Goal: Obtain resource: Download file/media

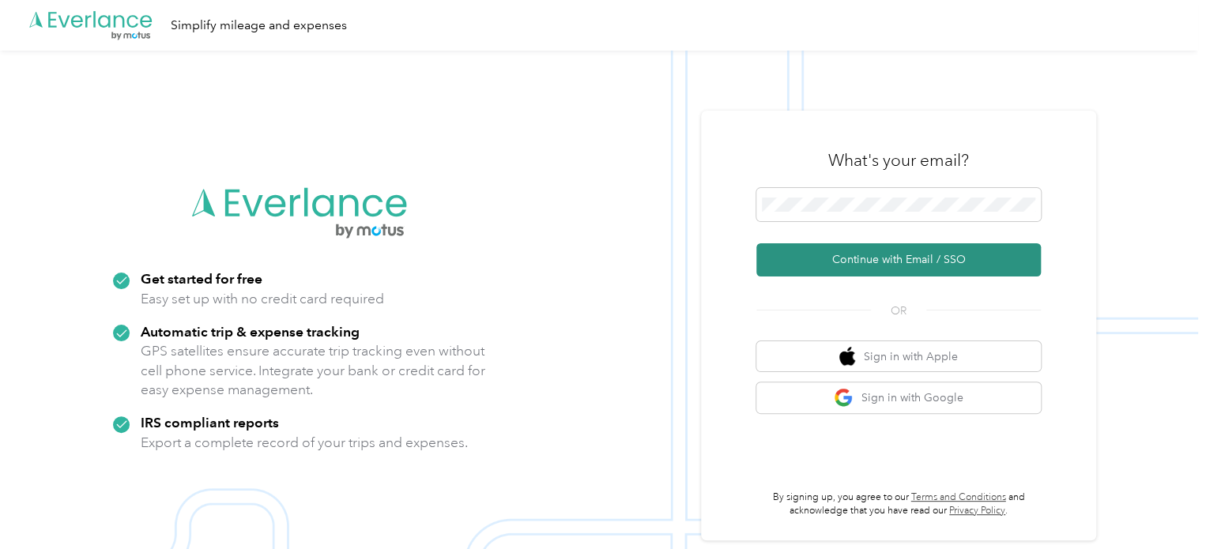
click at [904, 258] on button "Continue with Email / SSO" at bounding box center [898, 259] width 285 height 33
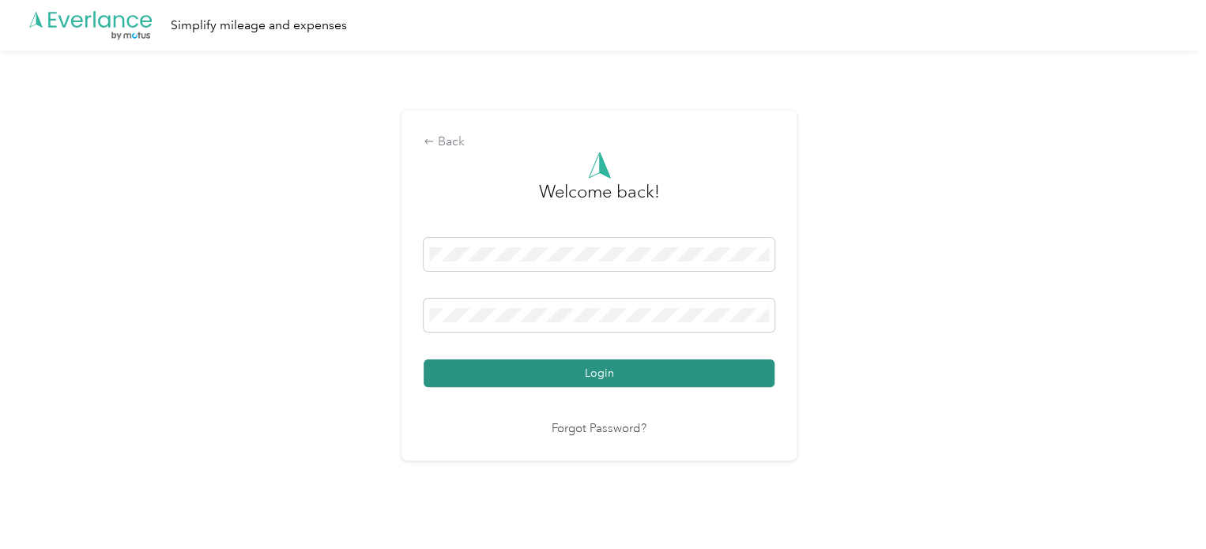
click at [598, 376] on button "Login" at bounding box center [599, 374] width 351 height 28
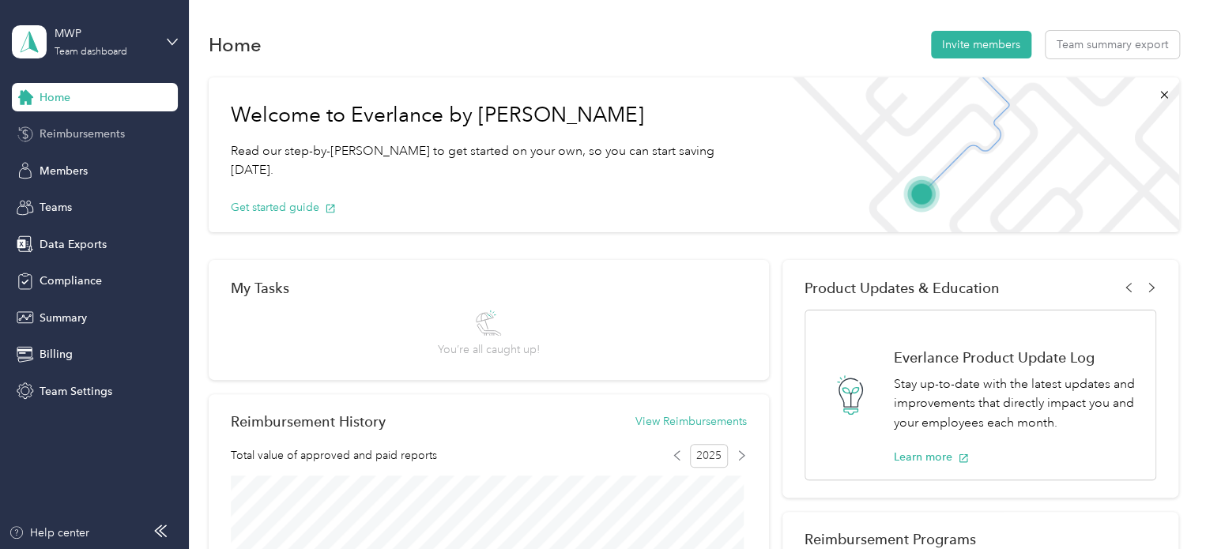
click at [92, 136] on span "Reimbursements" at bounding box center [82, 134] width 85 height 17
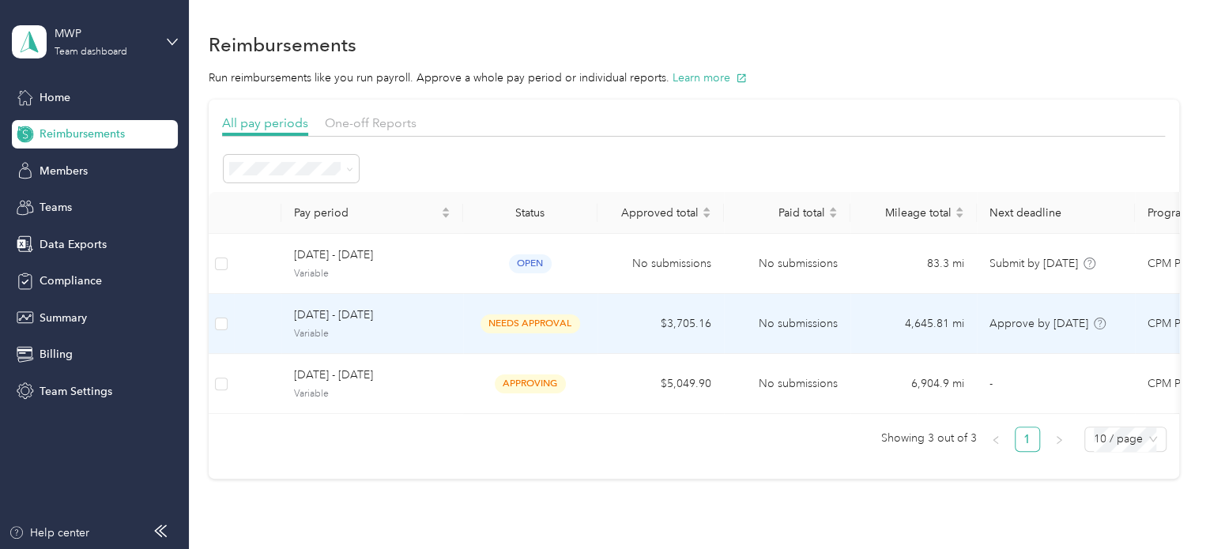
click at [417, 324] on div "[DATE] - [DATE] Variable" at bounding box center [372, 324] width 156 height 34
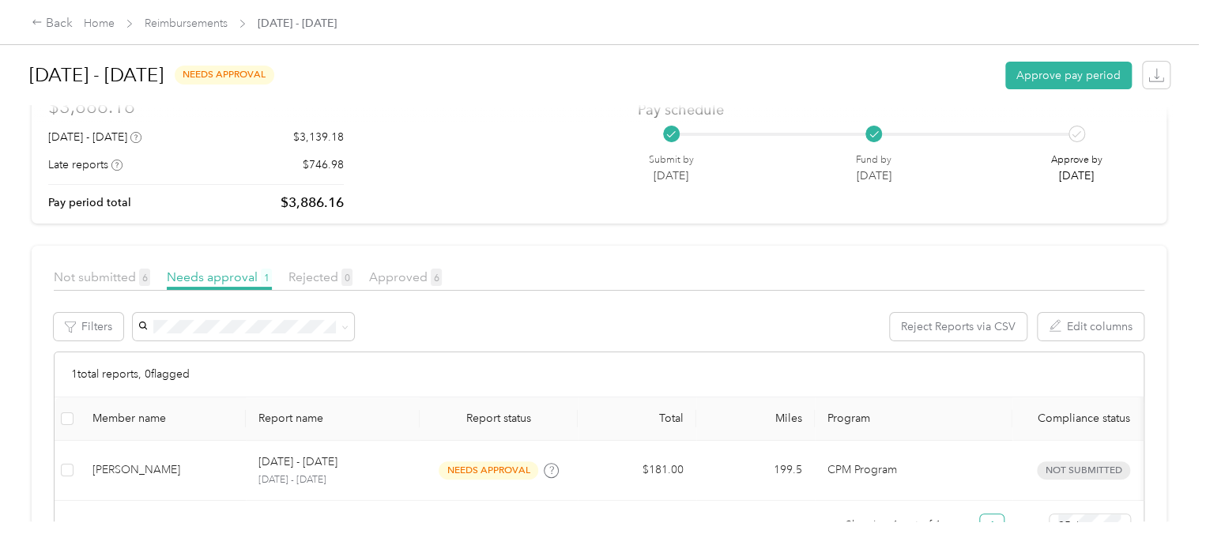
scroll to position [79, 0]
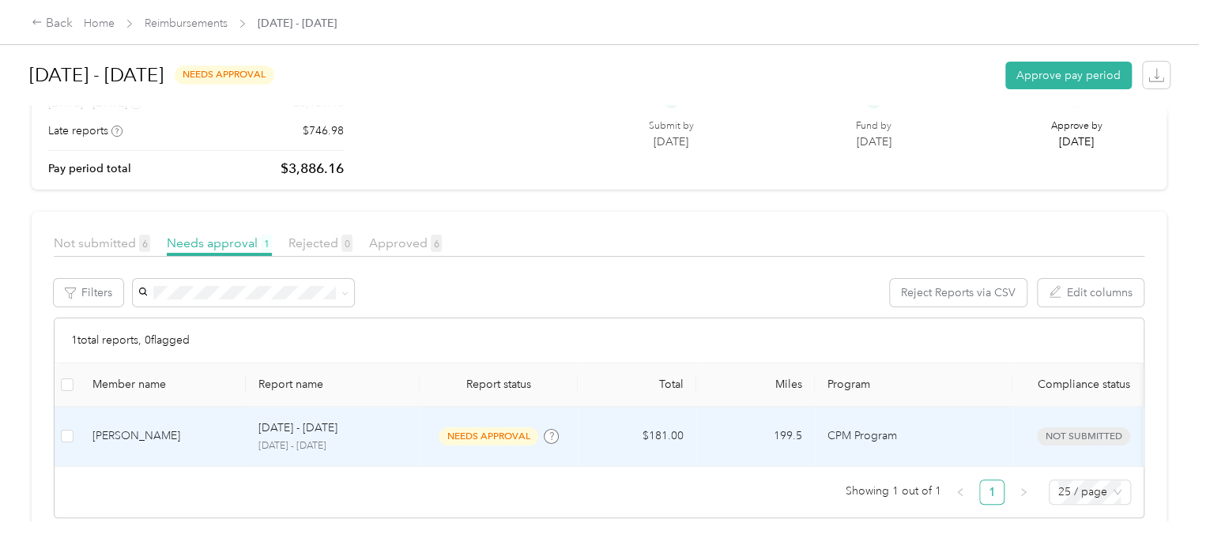
click at [395, 445] on p "[DATE] - [DATE]" at bounding box center [332, 446] width 149 height 14
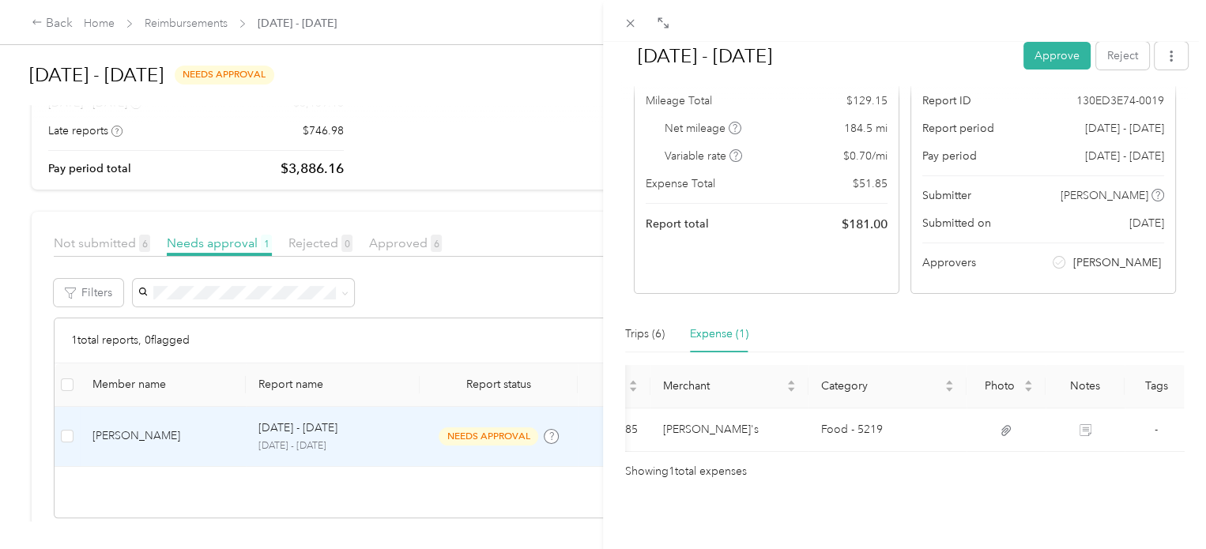
scroll to position [0, 237]
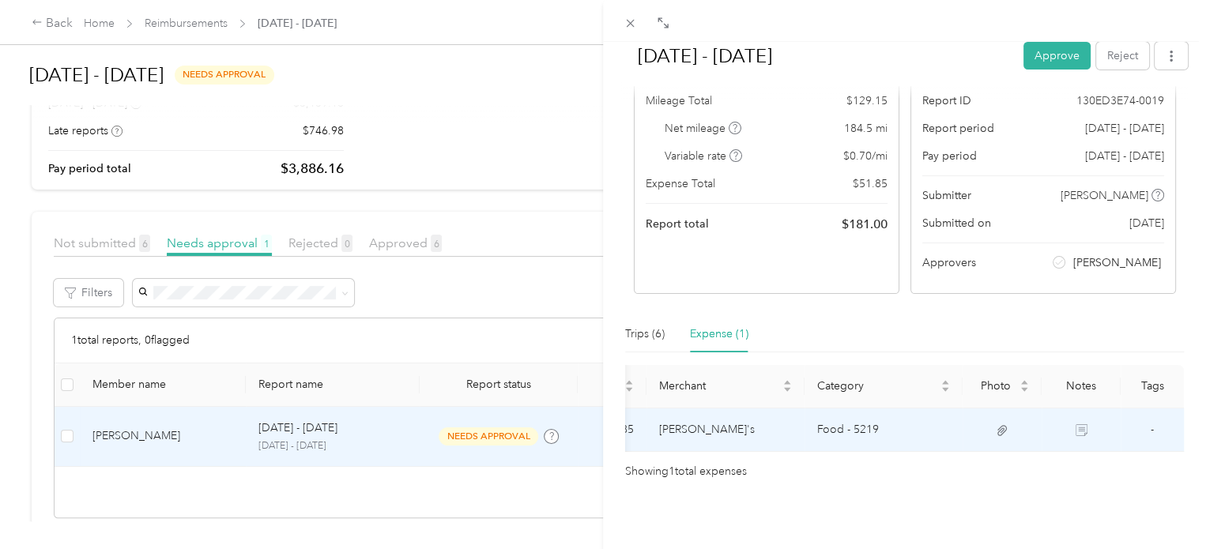
click at [1076, 424] on icon at bounding box center [1082, 430] width 12 height 12
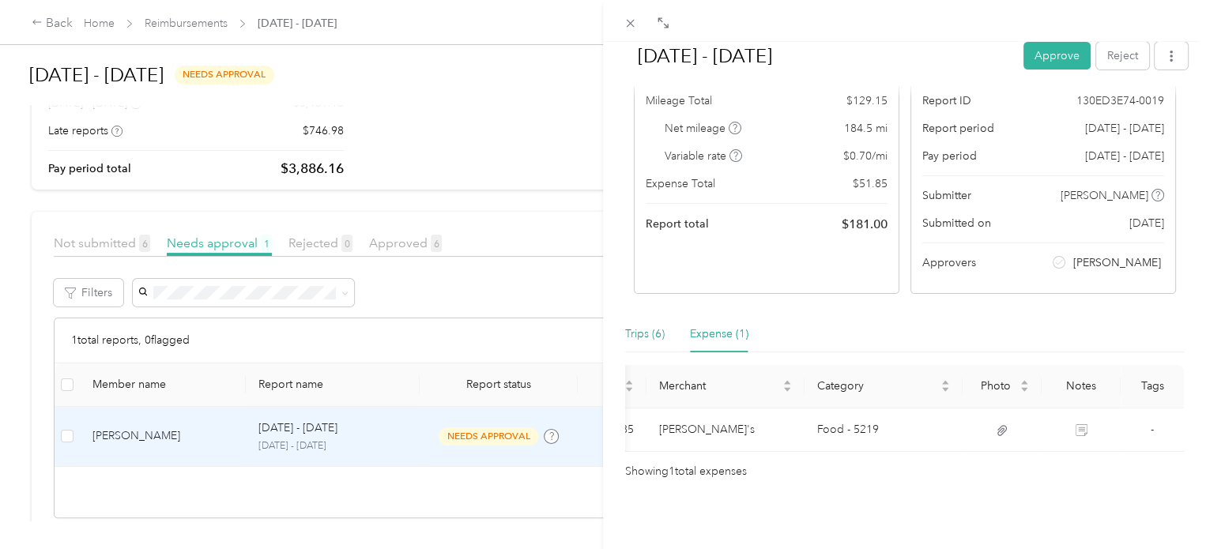
click at [642, 326] on div "Trips (6)" at bounding box center [645, 334] width 40 height 17
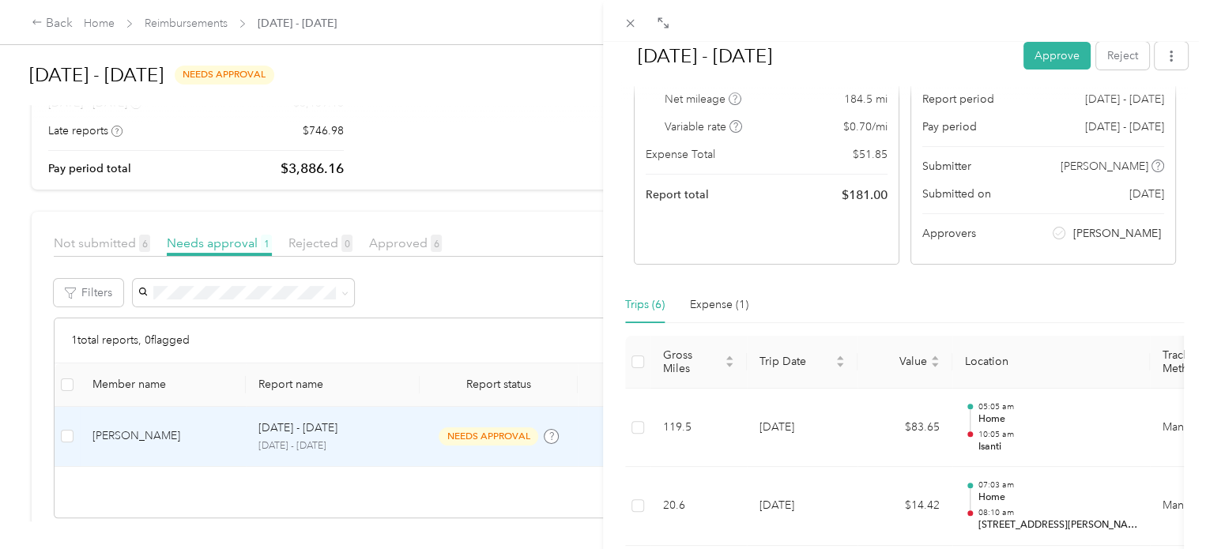
scroll to position [60, 0]
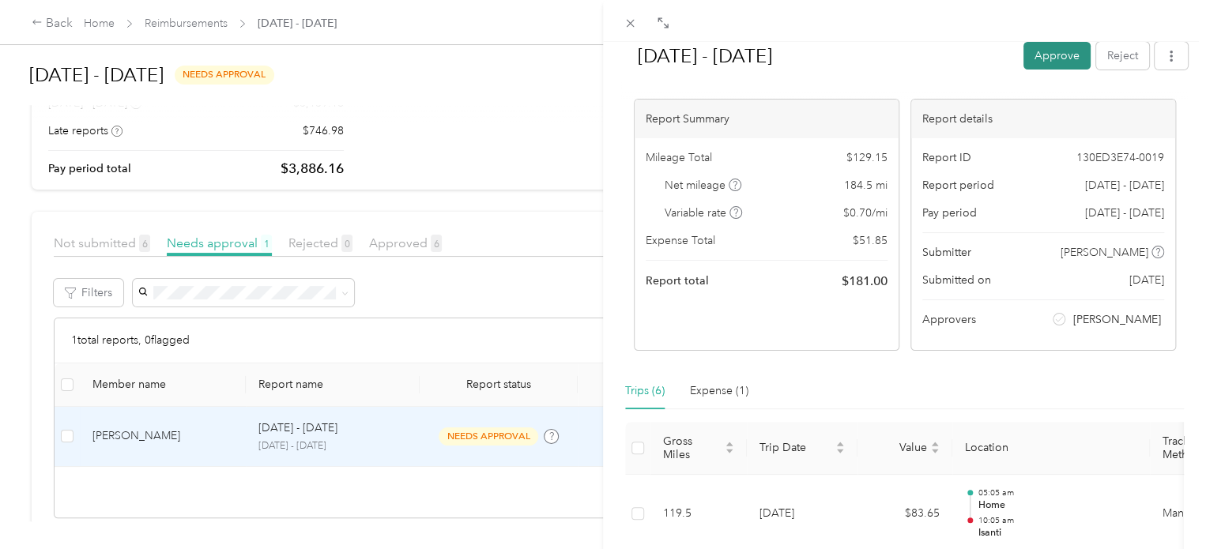
click at [1058, 54] on button "Approve" at bounding box center [1056, 56] width 67 height 28
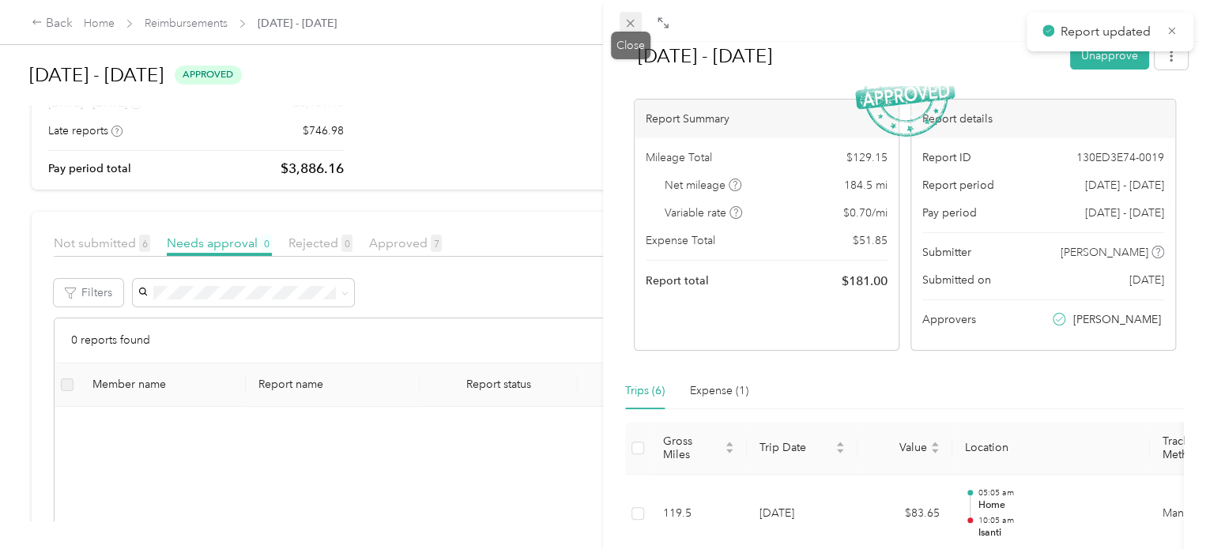
click at [627, 17] on icon at bounding box center [630, 23] width 13 height 13
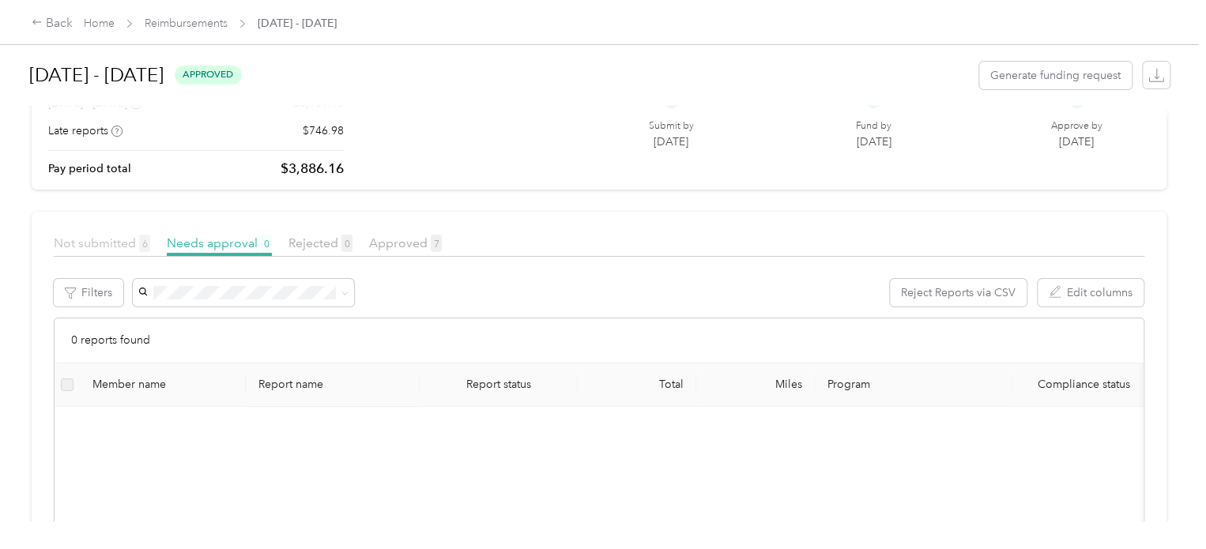
click at [120, 242] on span "Not submitted 6" at bounding box center [102, 243] width 96 height 15
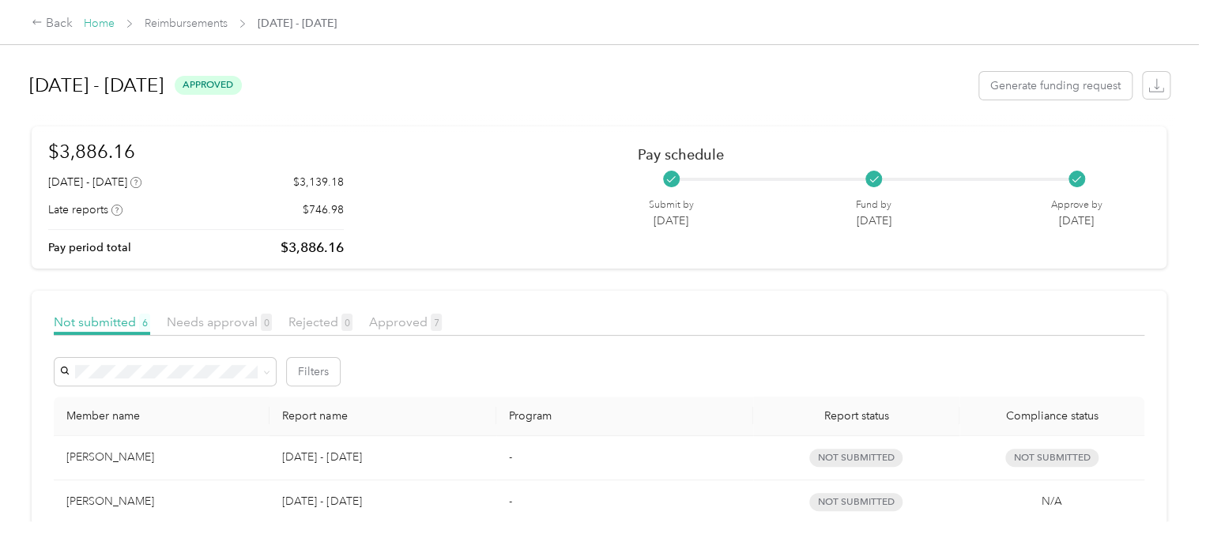
click at [95, 19] on link "Home" at bounding box center [99, 23] width 31 height 13
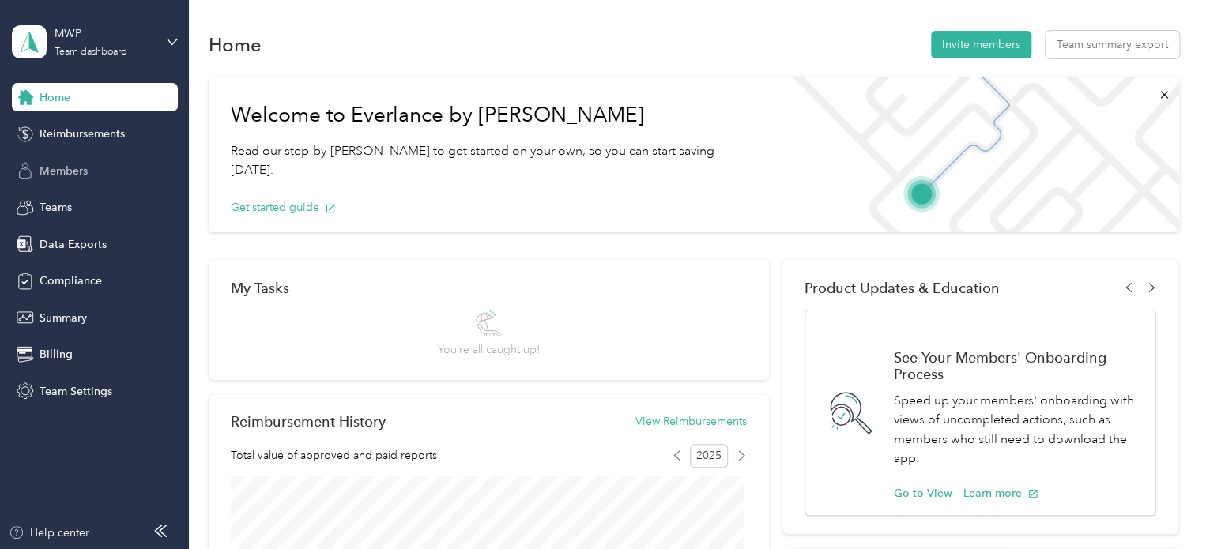
click at [63, 175] on span "Members" at bounding box center [64, 171] width 48 height 17
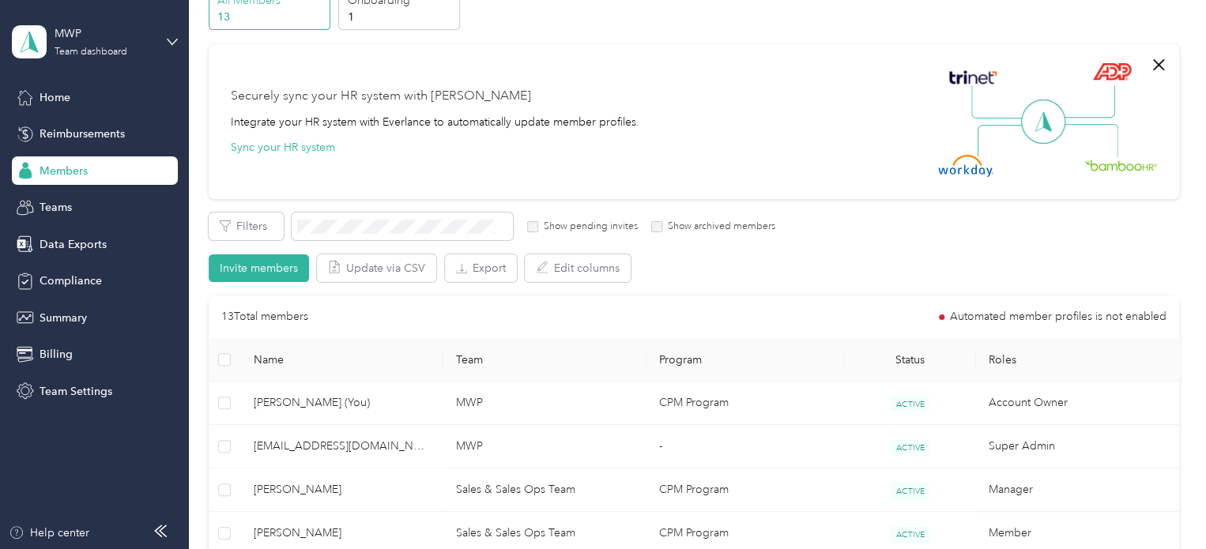
scroll to position [237, 0]
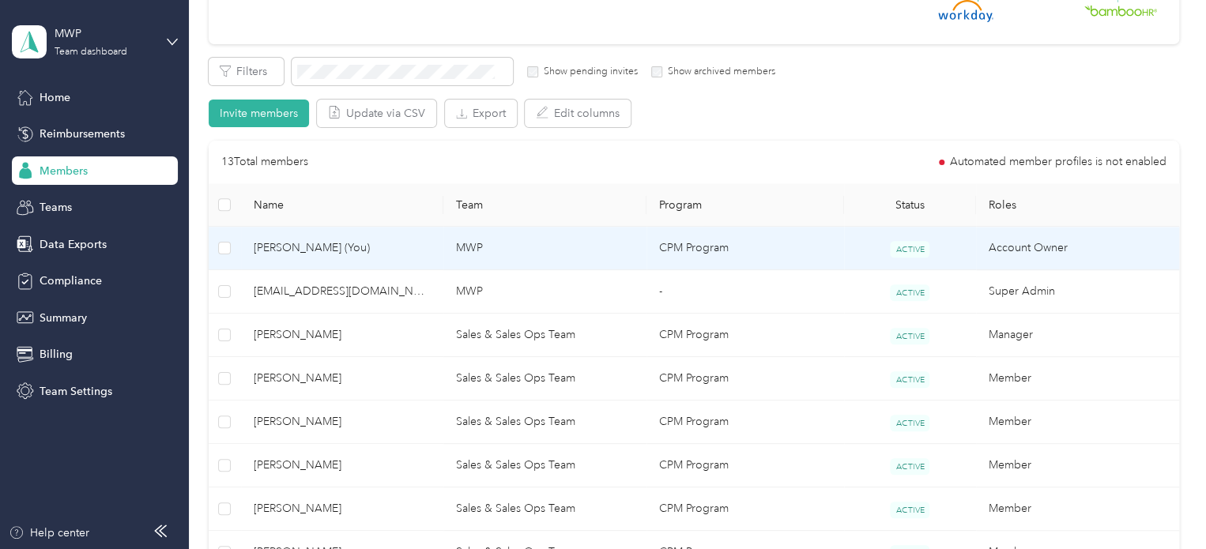
click at [290, 250] on span "[PERSON_NAME] (You)" at bounding box center [343, 247] width 178 height 17
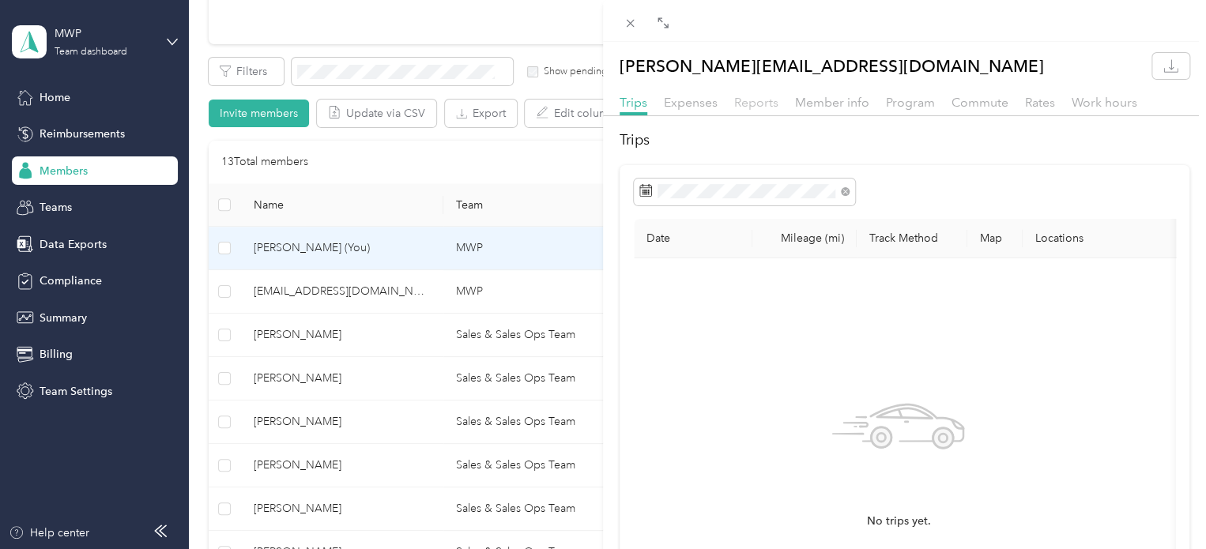
click at [759, 95] on span "Reports" at bounding box center [756, 102] width 44 height 15
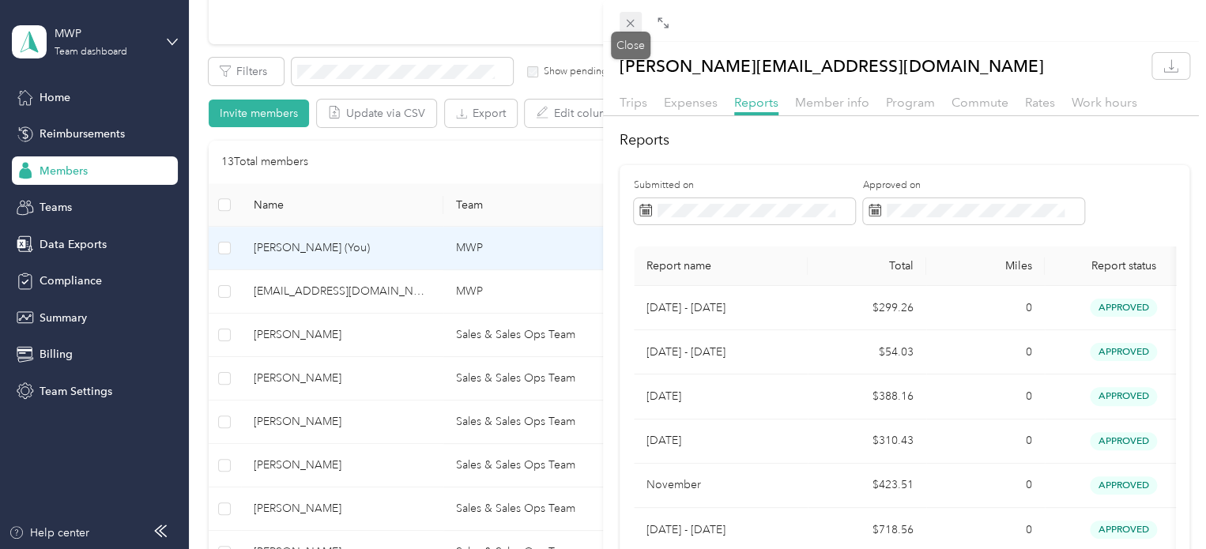
click at [632, 28] on icon at bounding box center [630, 23] width 13 height 13
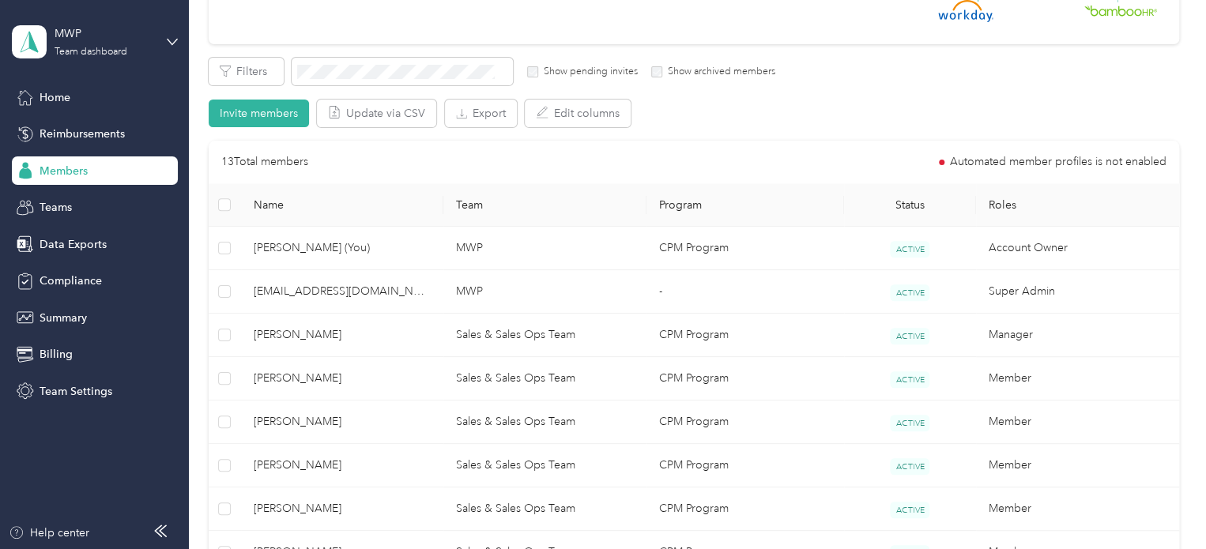
scroll to position [79, 0]
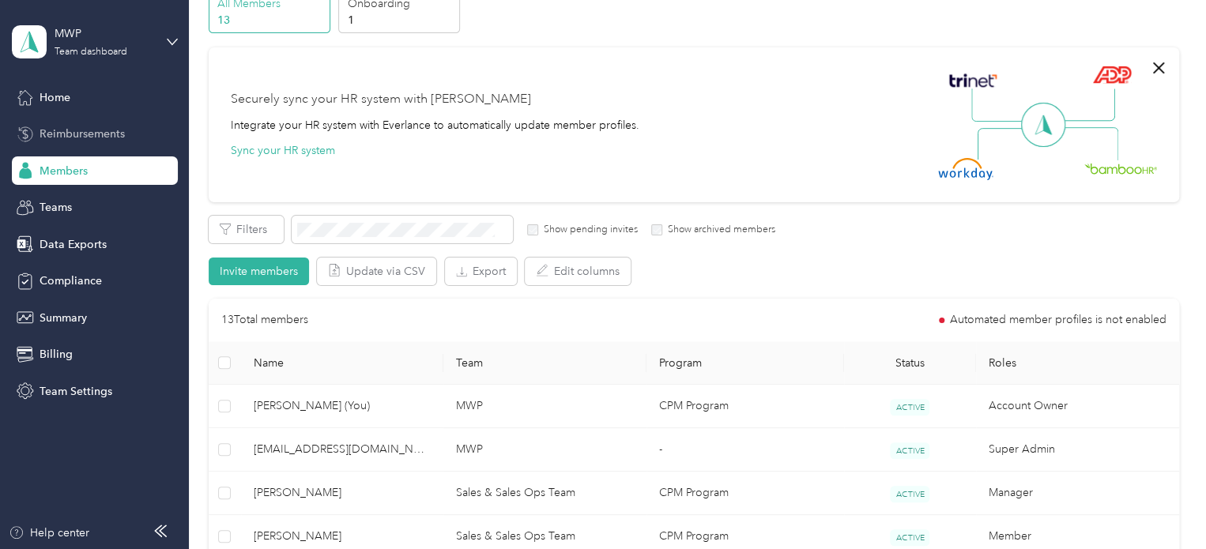
click at [82, 145] on div "Reimbursements" at bounding box center [95, 134] width 166 height 28
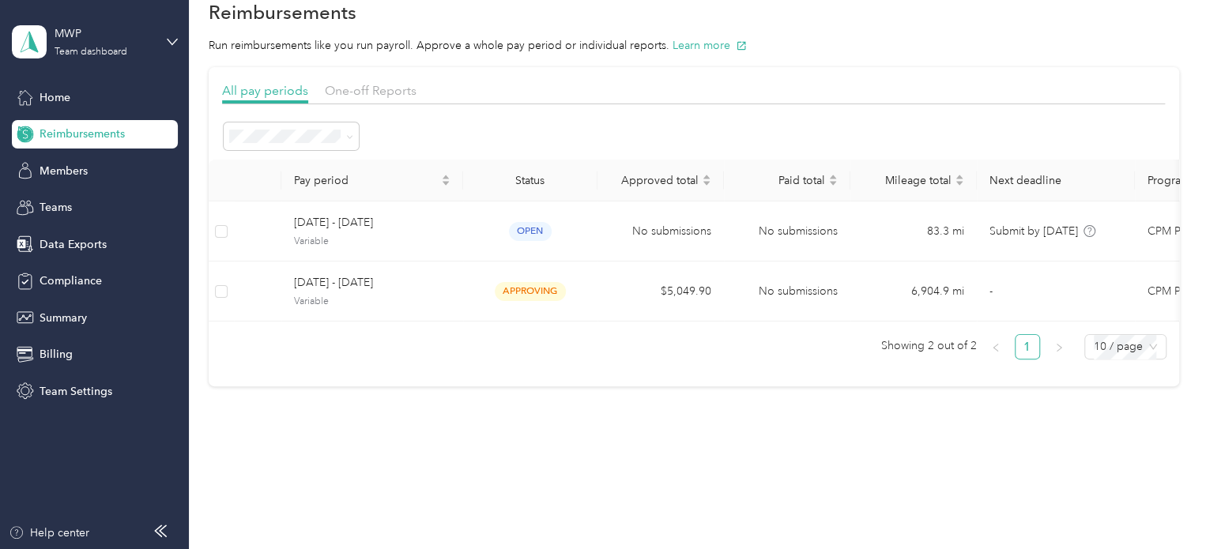
scroll to position [44, 0]
click at [306, 152] on div "All periods" at bounding box center [291, 151] width 113 height 17
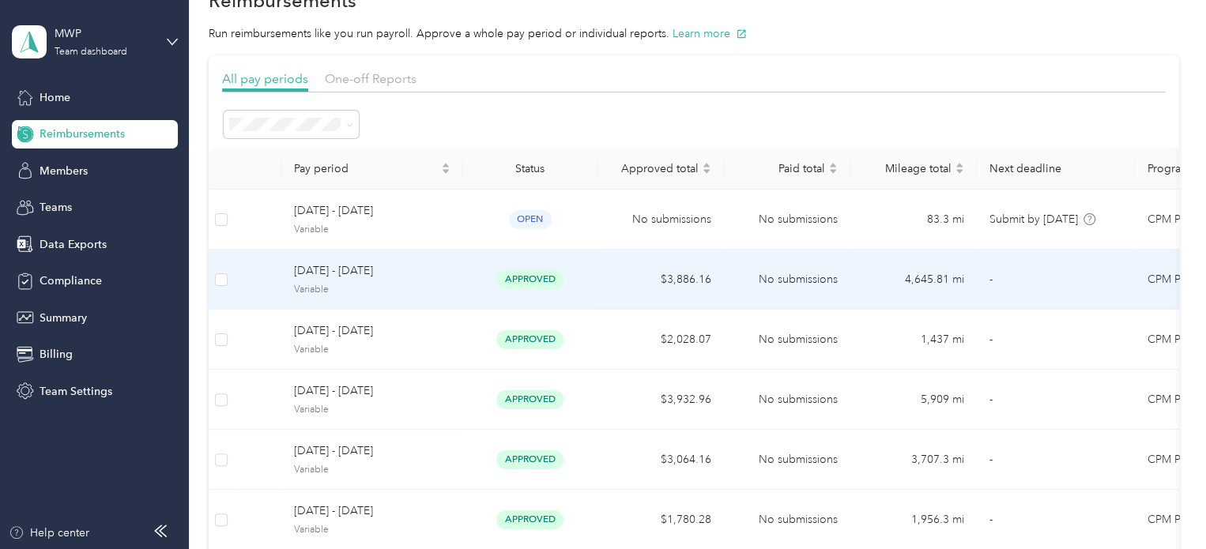
click at [413, 279] on span "[DATE] - [DATE]" at bounding box center [372, 270] width 156 height 17
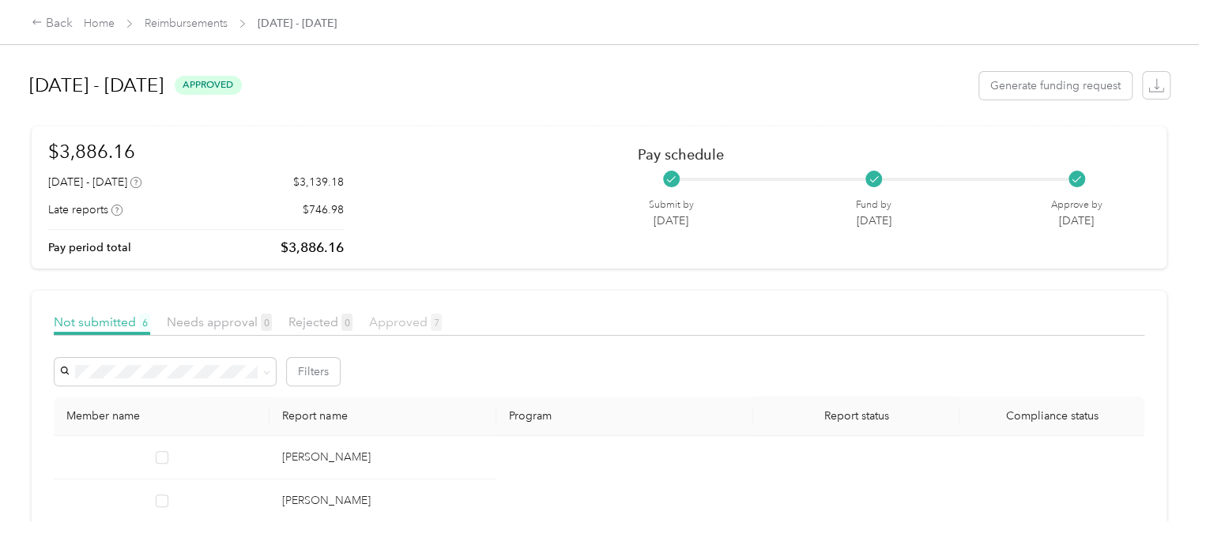
click at [410, 322] on span "Approved 7" at bounding box center [405, 322] width 73 height 15
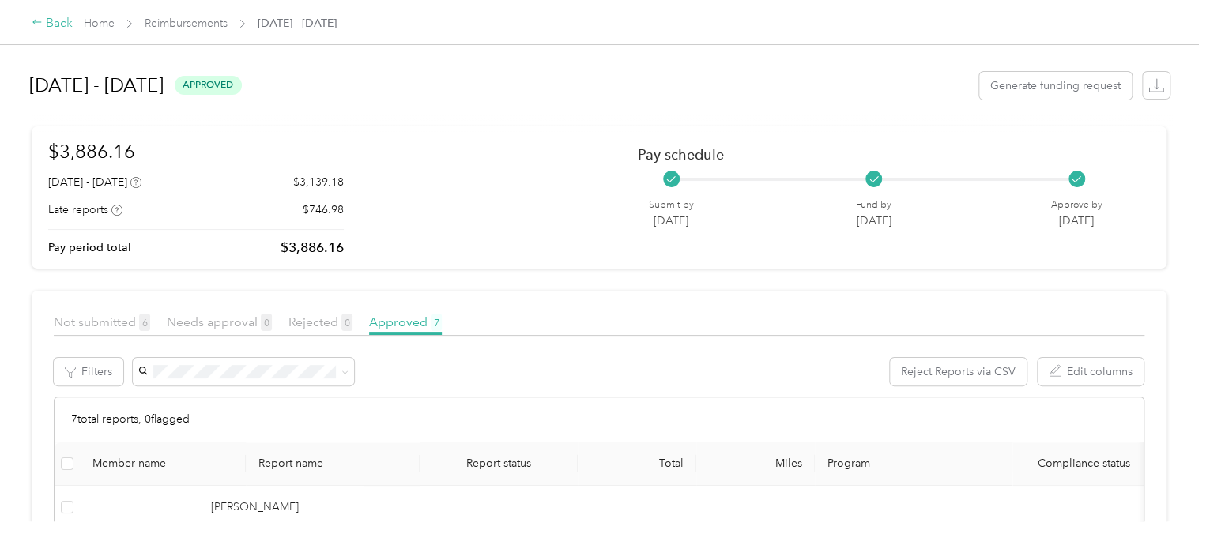
click at [41, 21] on icon at bounding box center [37, 22] width 11 height 11
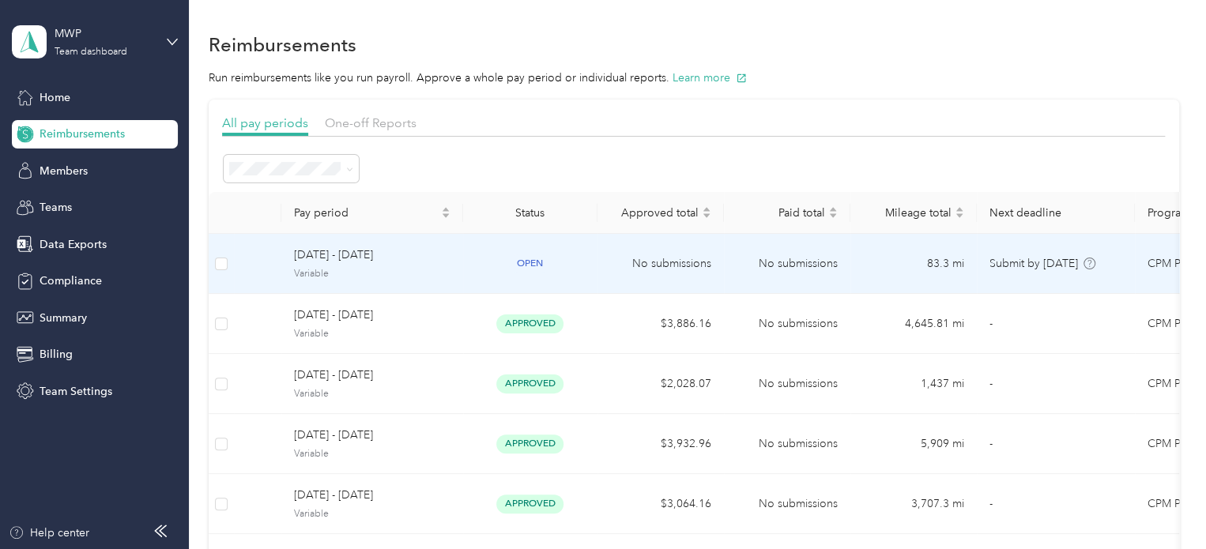
click at [446, 267] on span "Variable" at bounding box center [372, 274] width 156 height 14
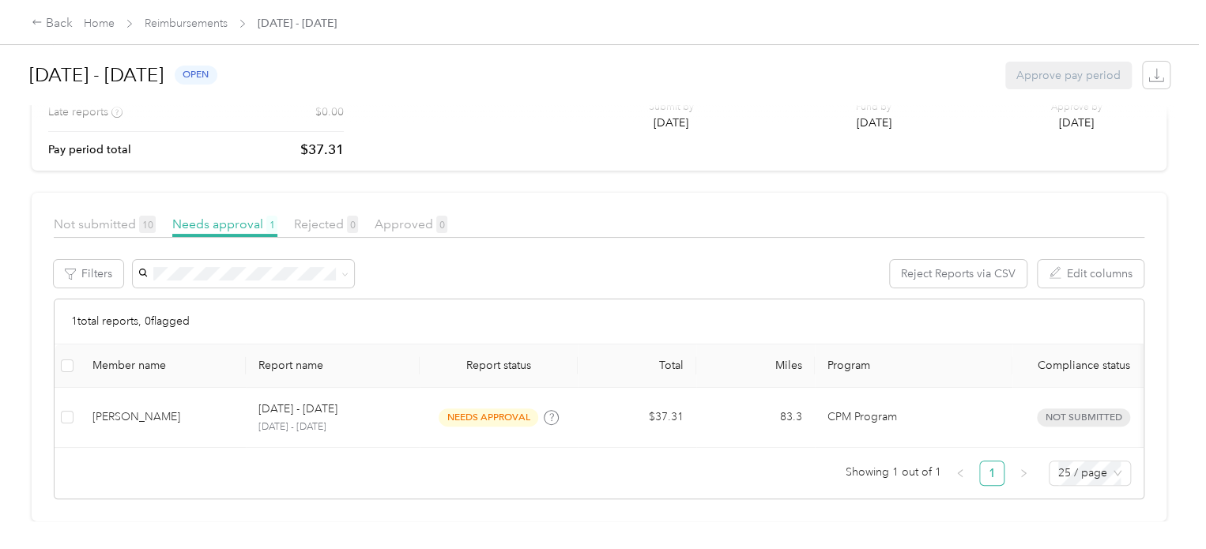
scroll to position [121, 0]
click at [97, 217] on span "Not submitted 10" at bounding box center [105, 224] width 102 height 15
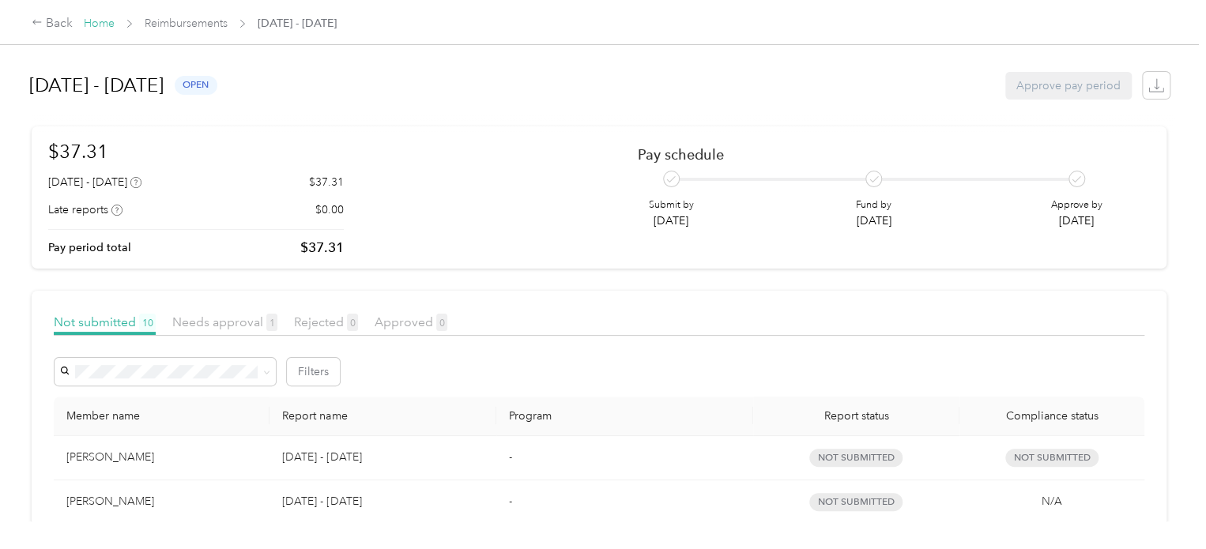
click at [101, 28] on link "Home" at bounding box center [99, 23] width 31 height 13
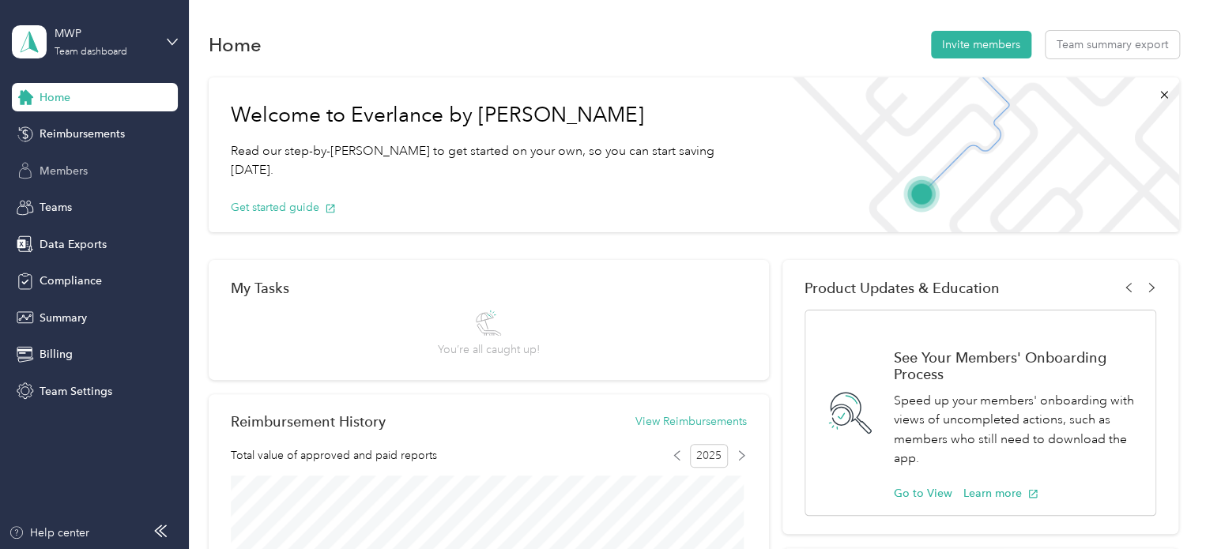
click at [63, 177] on span "Members" at bounding box center [64, 171] width 48 height 17
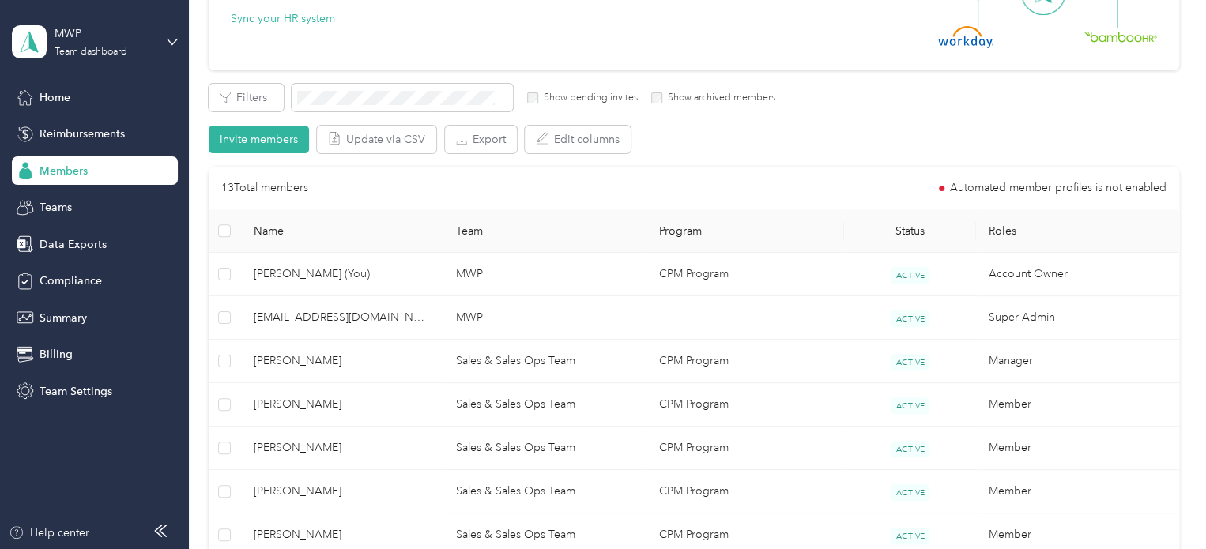
scroll to position [316, 0]
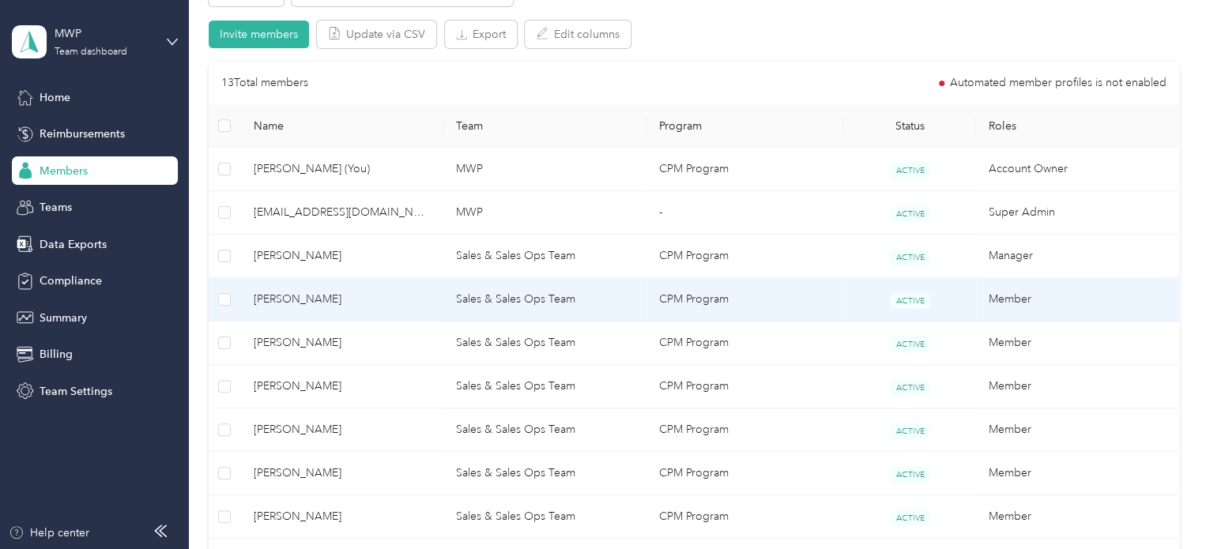
click at [307, 286] on td "[PERSON_NAME]" at bounding box center [342, 299] width 203 height 43
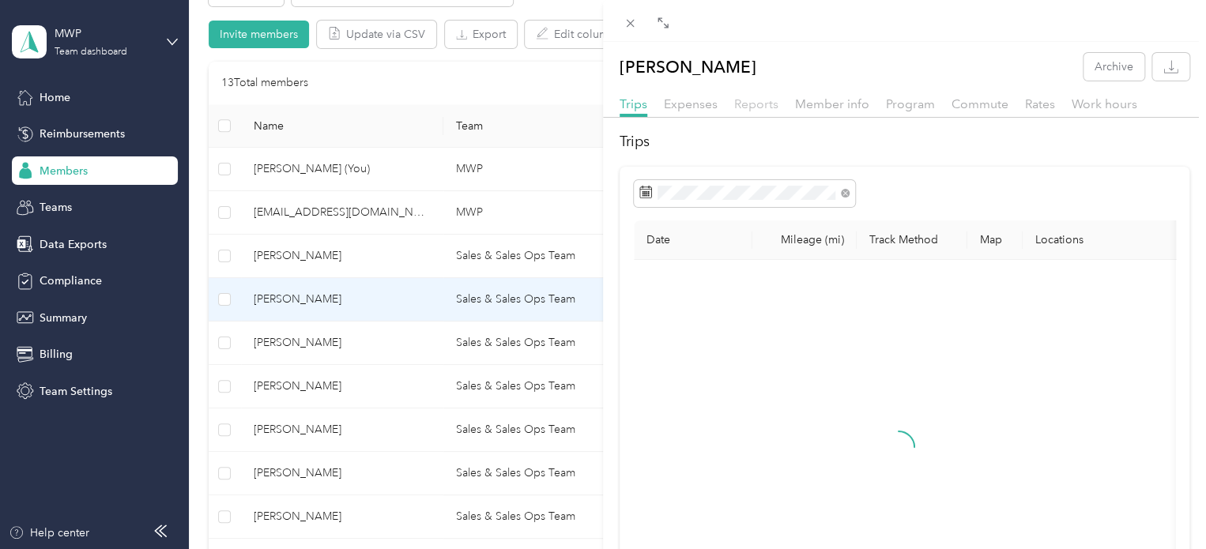
click at [759, 104] on span "Reports" at bounding box center [756, 103] width 44 height 15
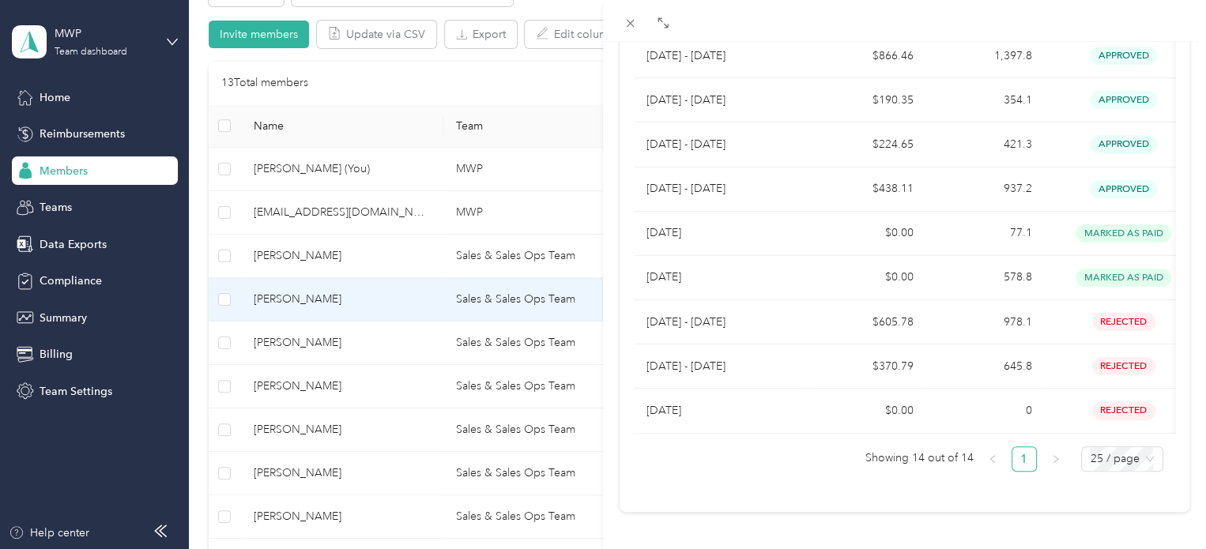
scroll to position [501, 0]
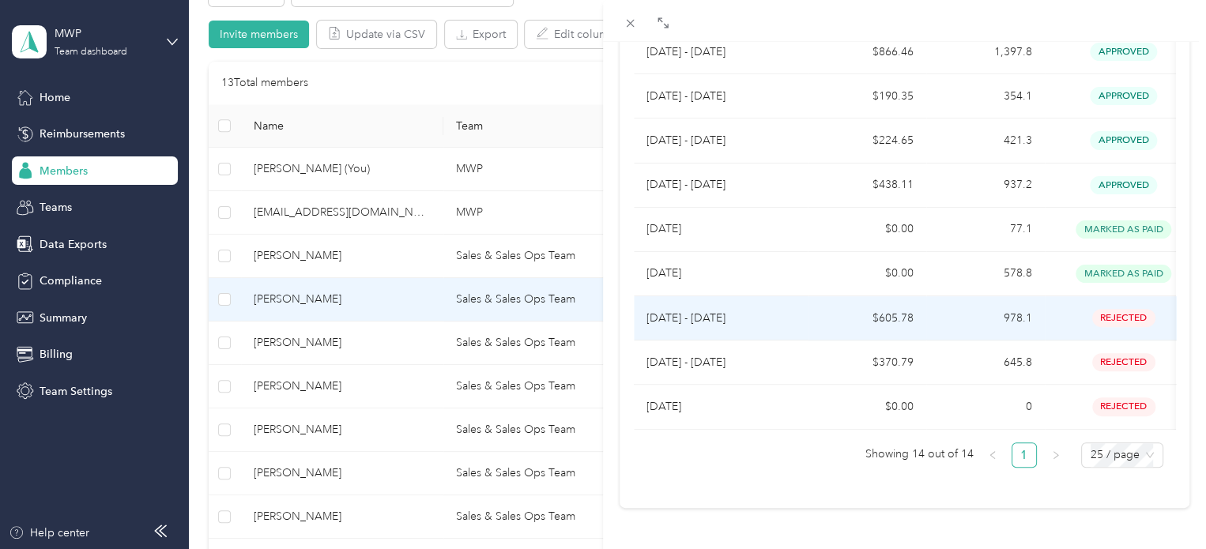
click at [771, 310] on p "[DATE] - [DATE]" at bounding box center [720, 318] width 149 height 17
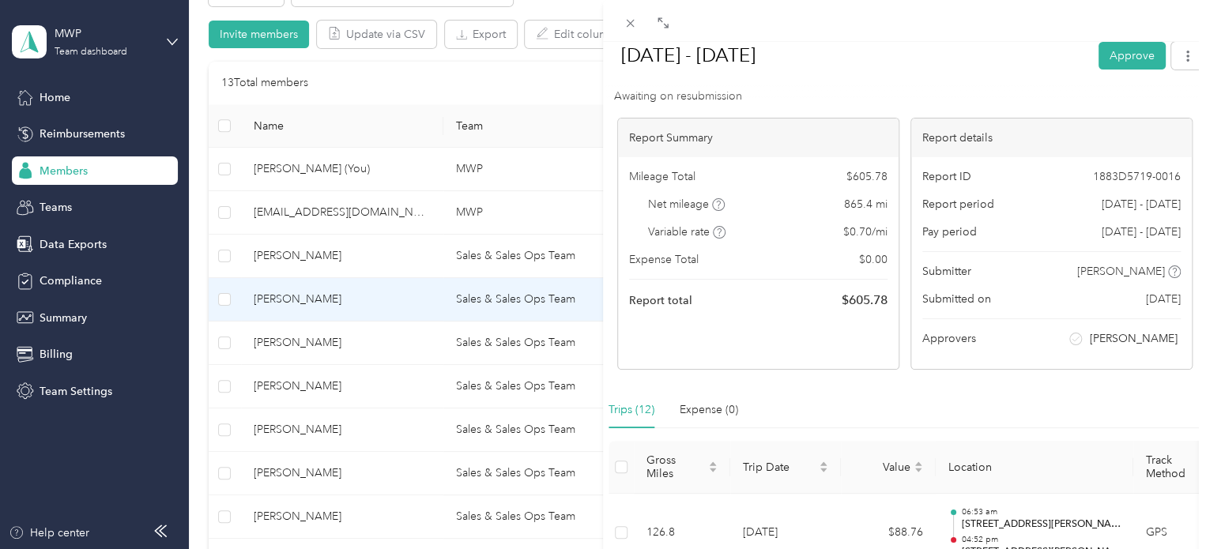
scroll to position [0, 0]
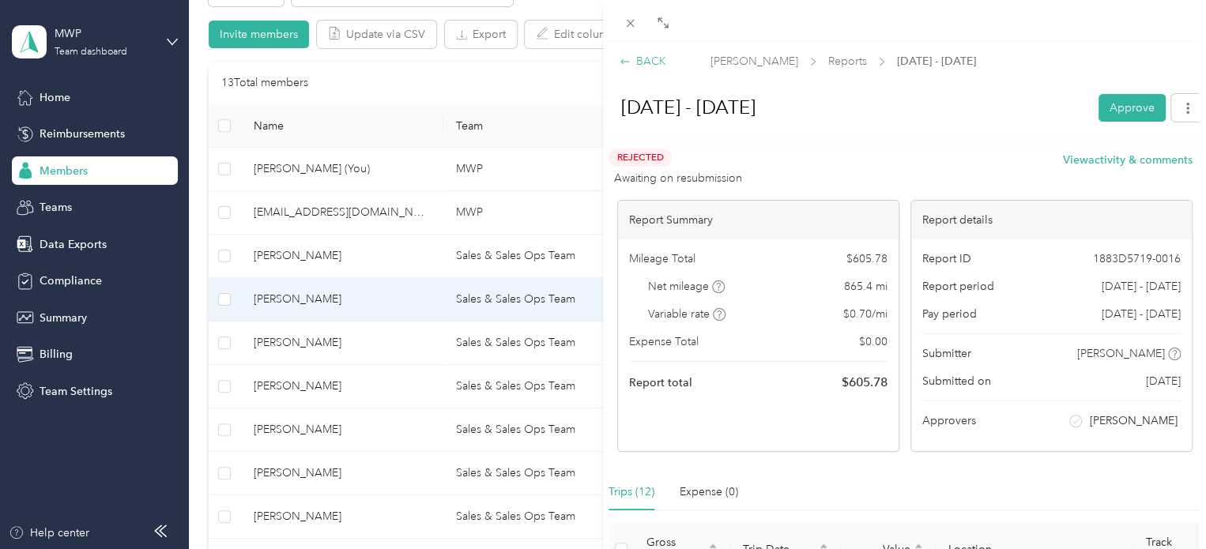
click at [645, 58] on div "BACK" at bounding box center [643, 61] width 47 height 17
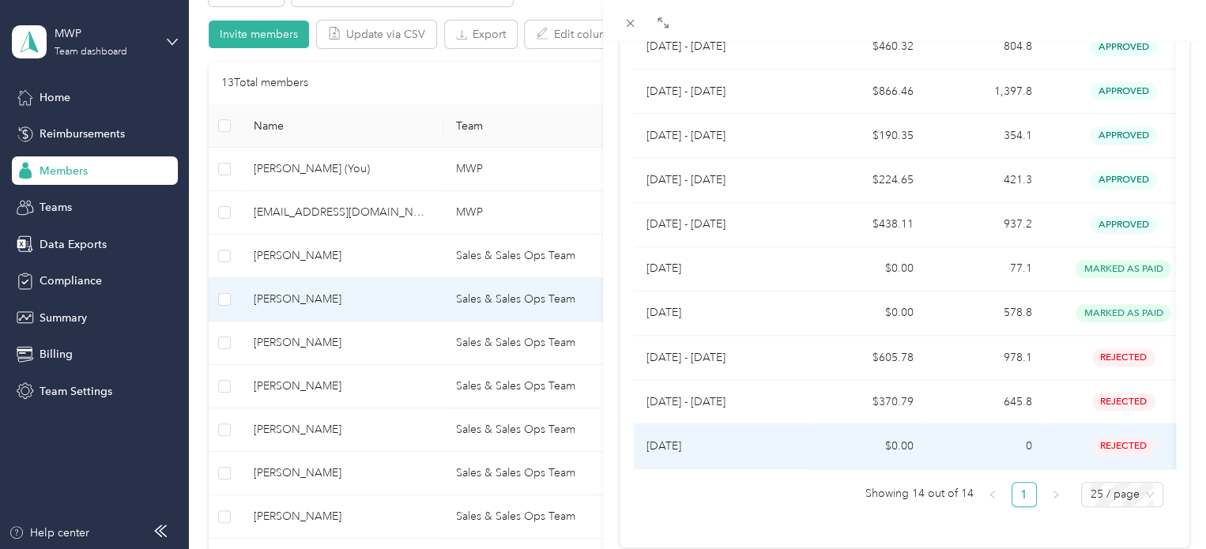
scroll to position [501, 0]
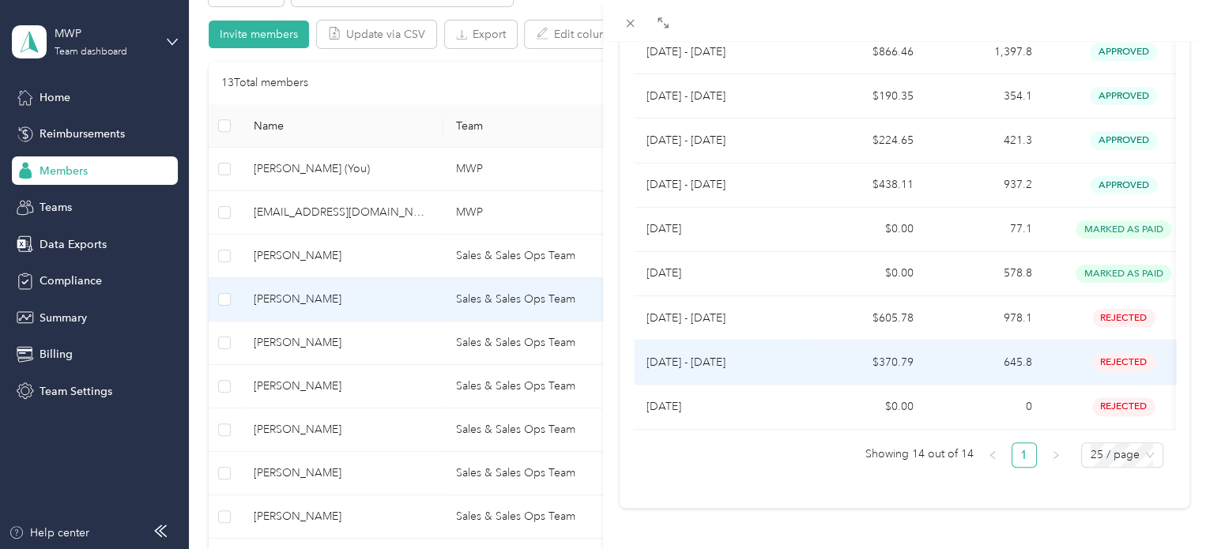
click at [932, 349] on td "645.8" at bounding box center [985, 363] width 119 height 44
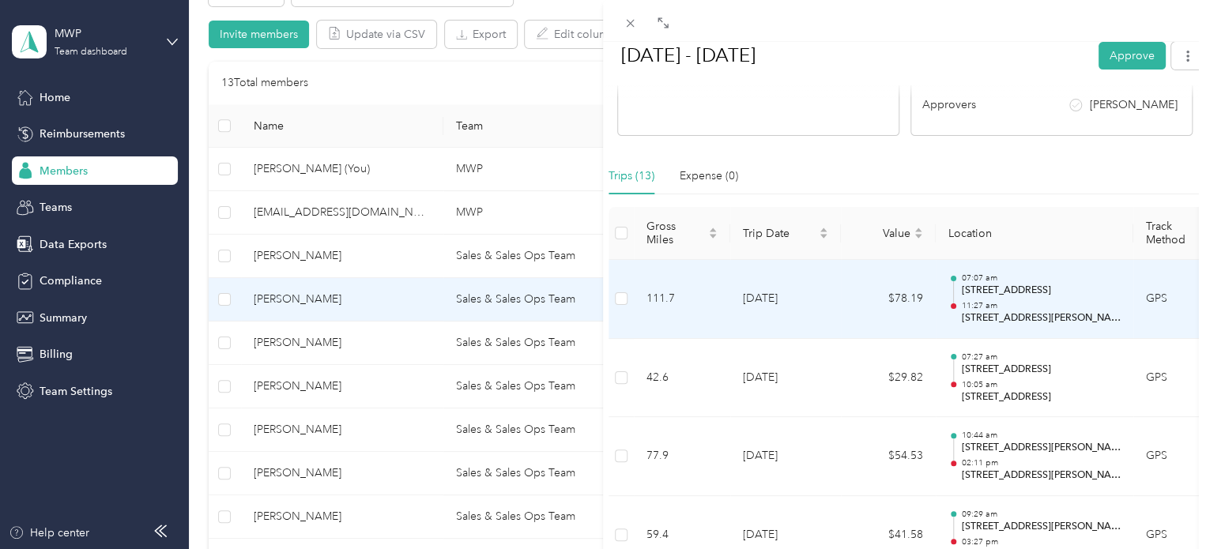
scroll to position [0, 0]
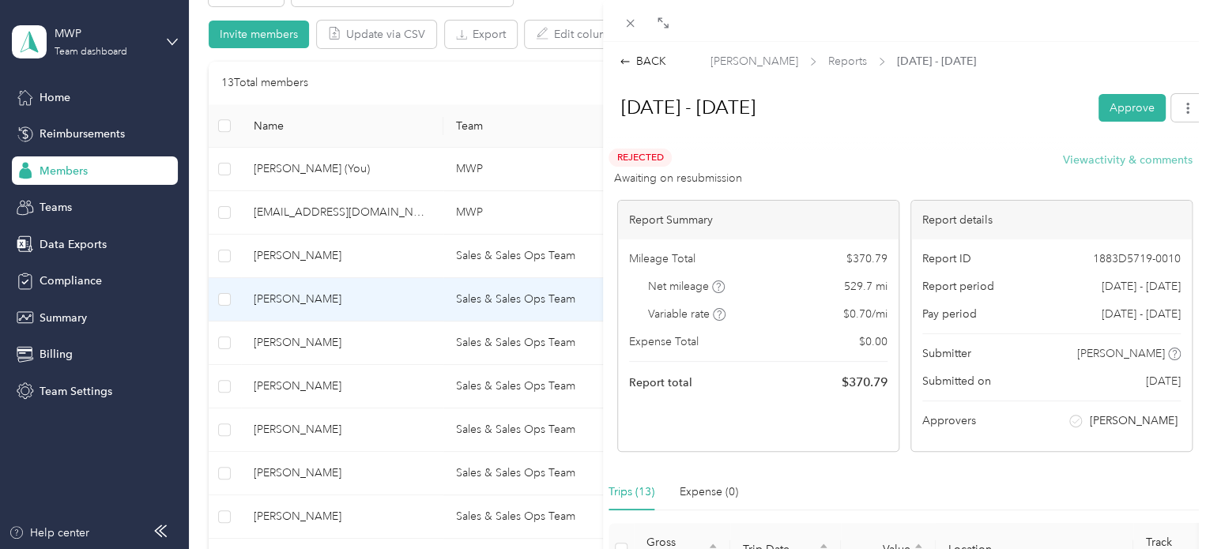
click at [1151, 164] on button "View activity & comments" at bounding box center [1128, 160] width 130 height 17
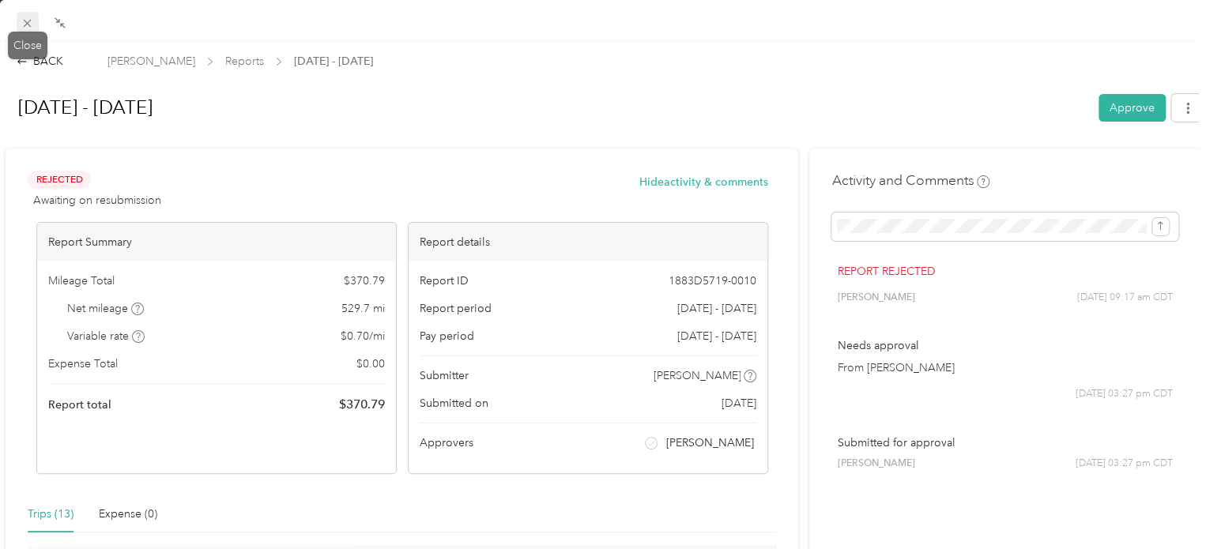
click at [30, 22] on icon at bounding box center [27, 23] width 13 height 13
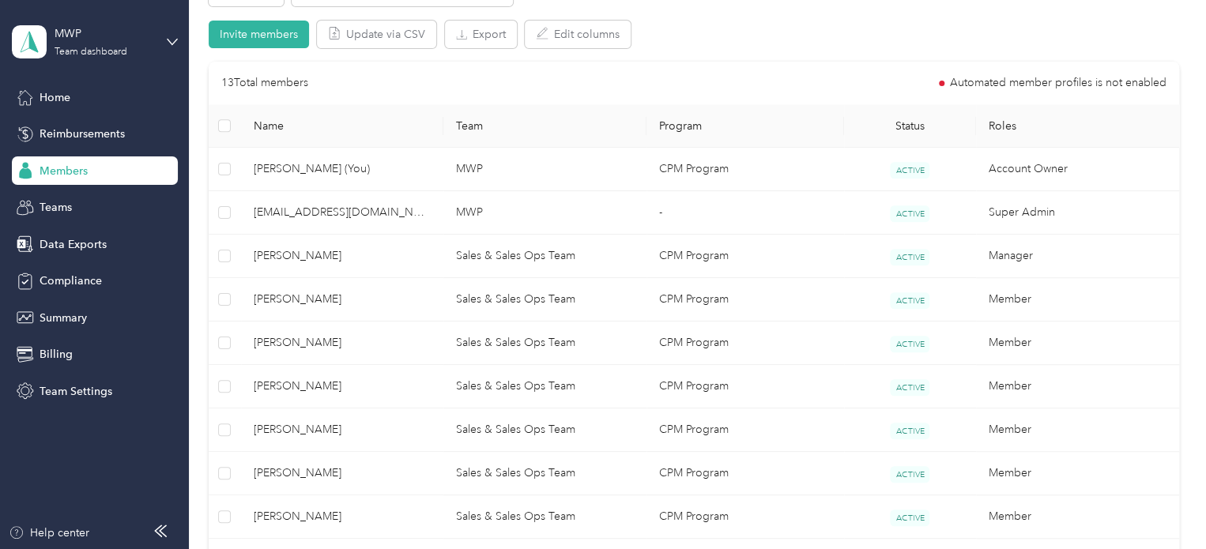
click at [756, 38] on div "Filters Show pending invites Show archived members Invite members Update via CS…" at bounding box center [694, 14] width 970 height 70
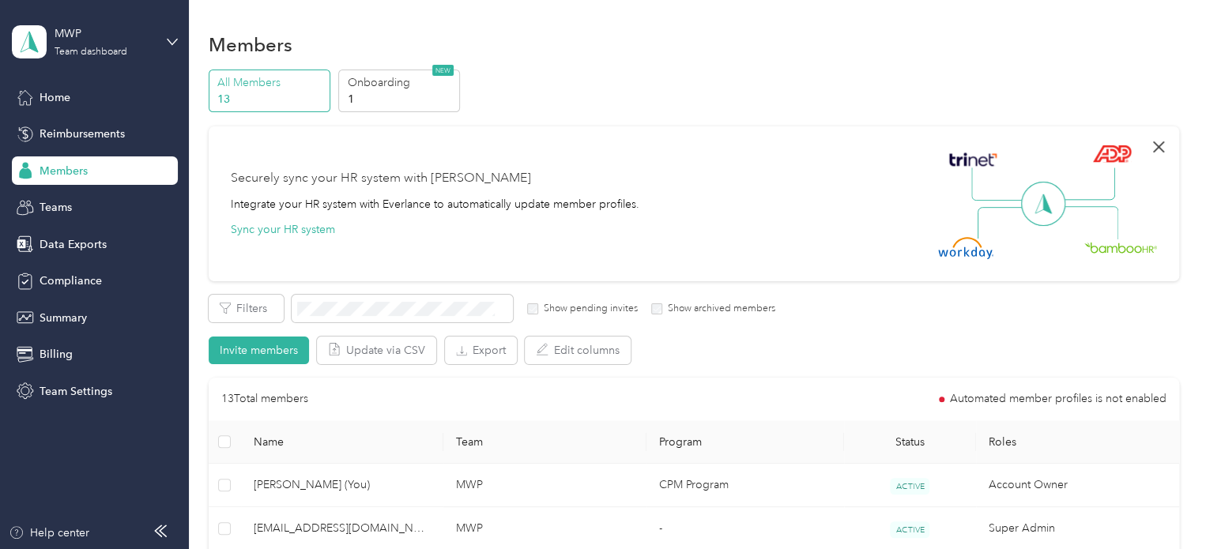
click at [1152, 142] on icon "button" at bounding box center [1158, 147] width 19 height 19
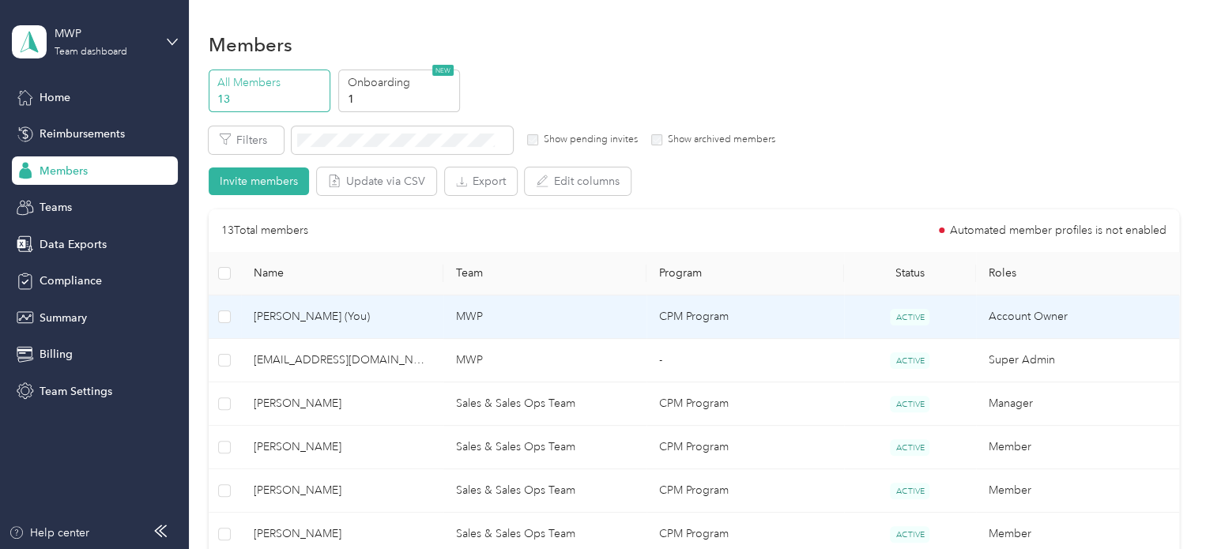
scroll to position [79, 0]
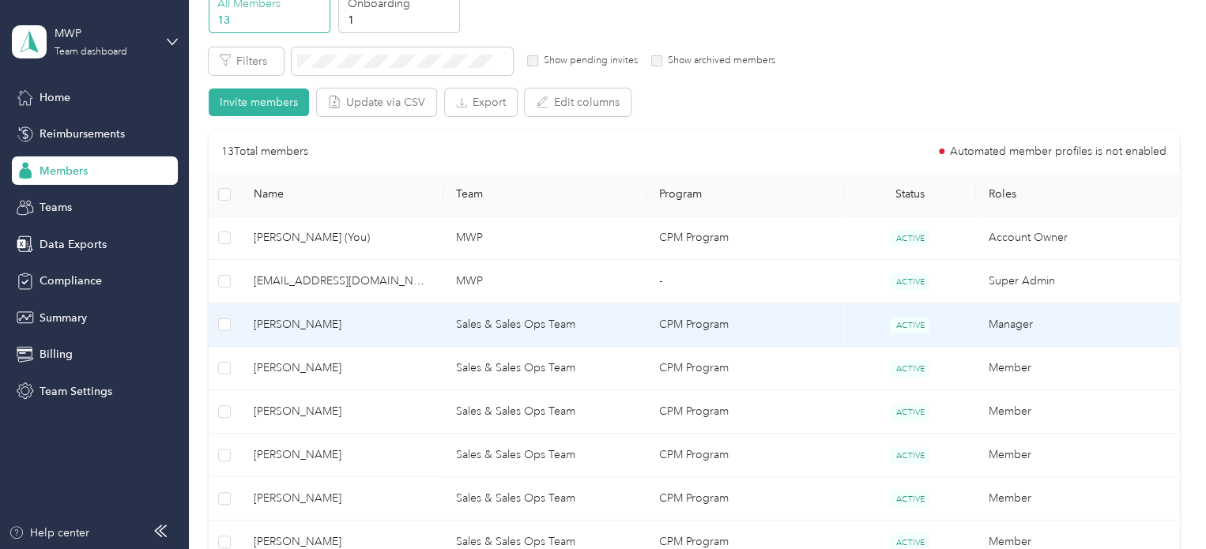
click at [287, 328] on span "[PERSON_NAME]" at bounding box center [343, 324] width 178 height 17
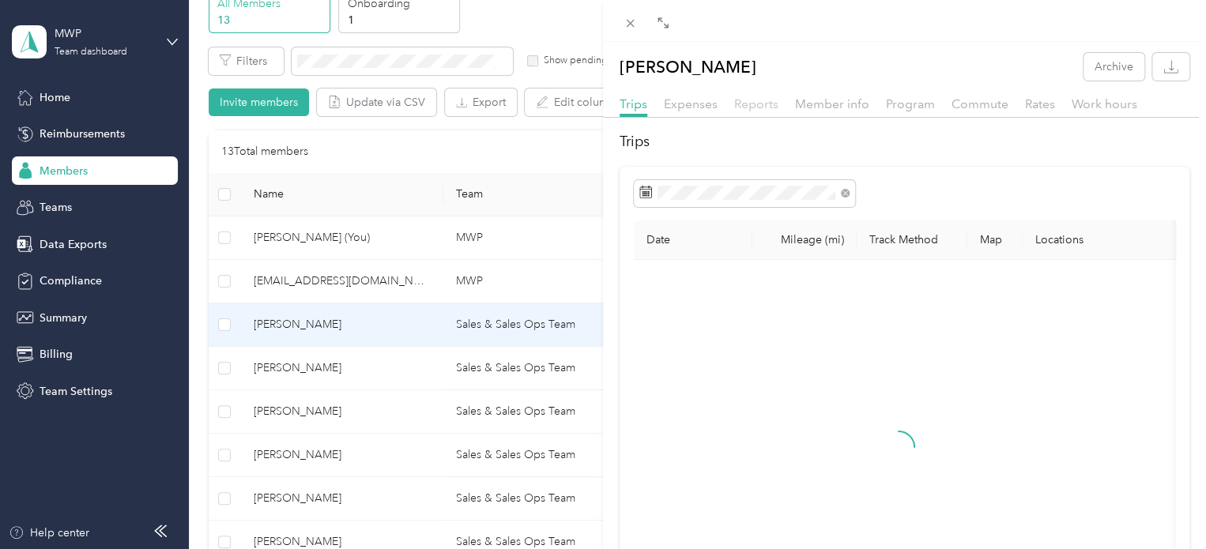
click at [763, 104] on span "Reports" at bounding box center [756, 103] width 44 height 15
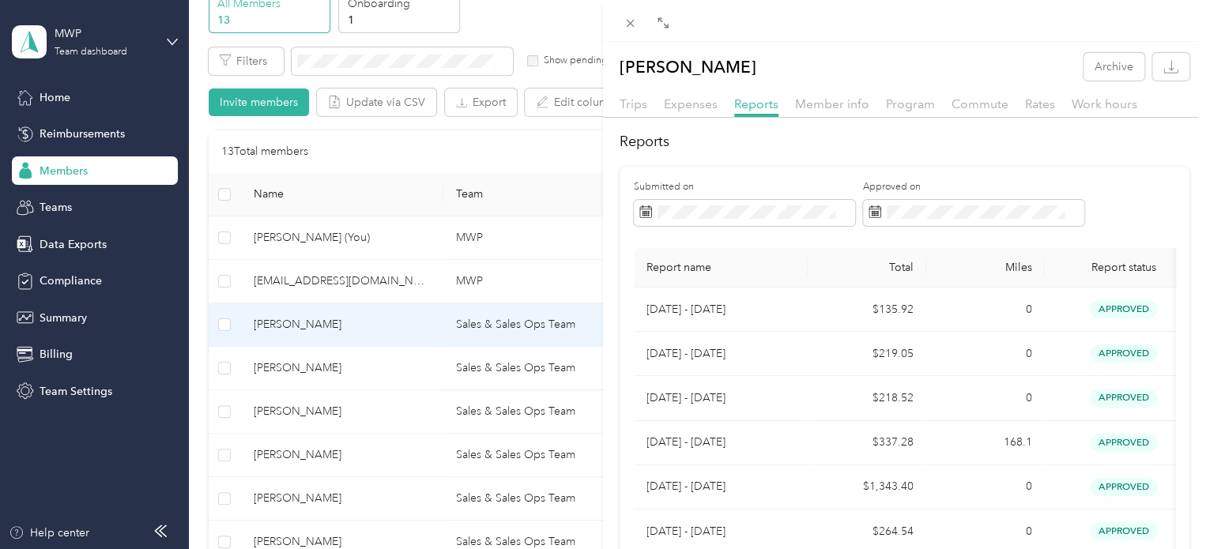
click at [348, 379] on div "[PERSON_NAME] Archive Trips Expenses Reports Member info Program Commute Rates …" at bounding box center [603, 274] width 1206 height 549
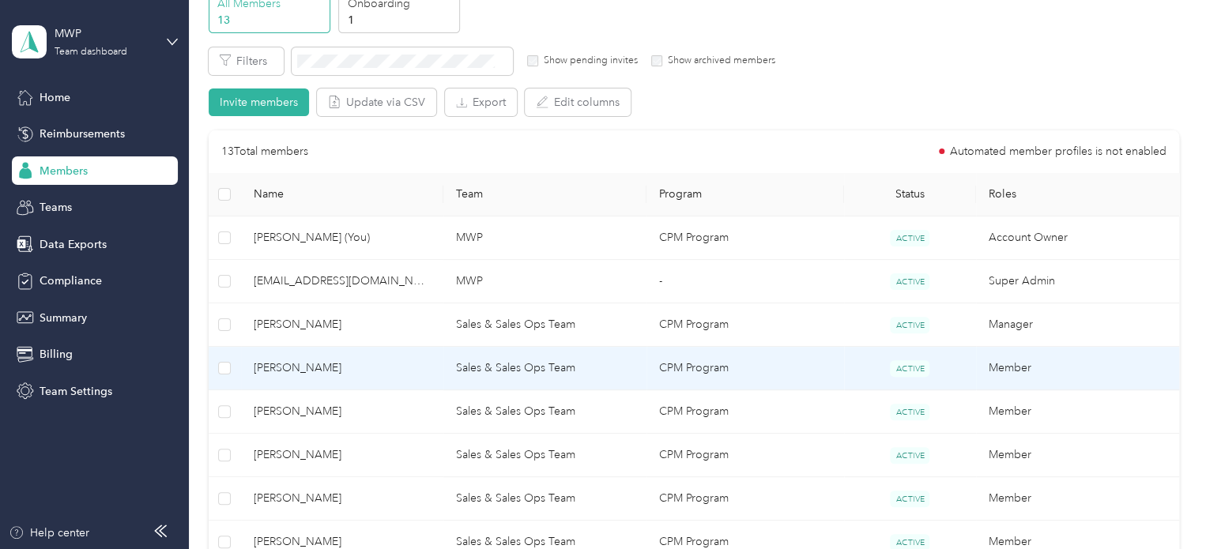
click at [288, 367] on span "[PERSON_NAME]" at bounding box center [343, 368] width 178 height 17
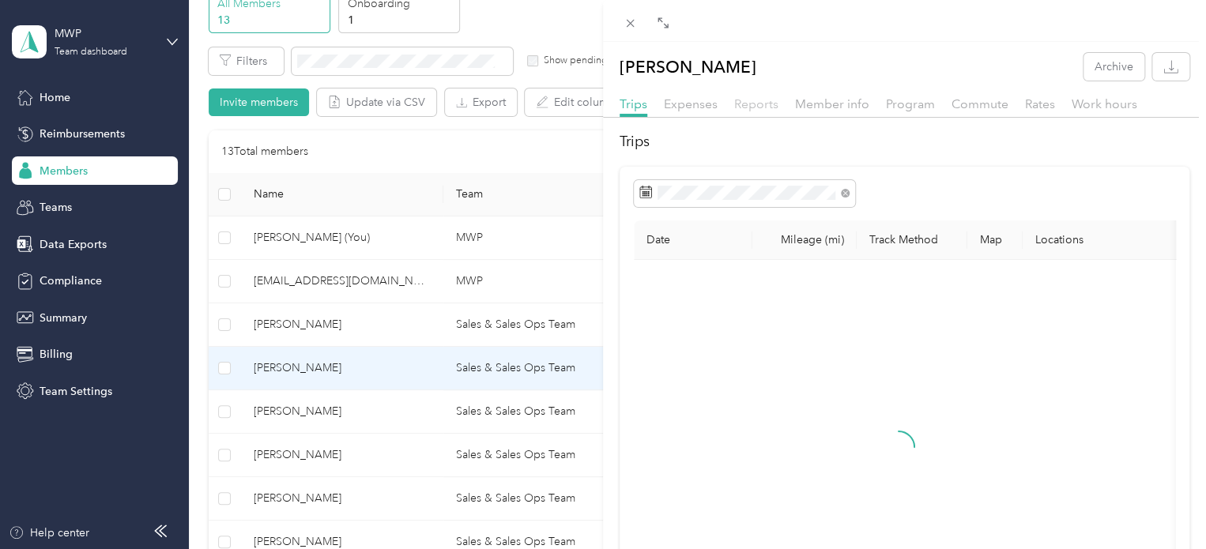
click at [754, 100] on span "Reports" at bounding box center [756, 103] width 44 height 15
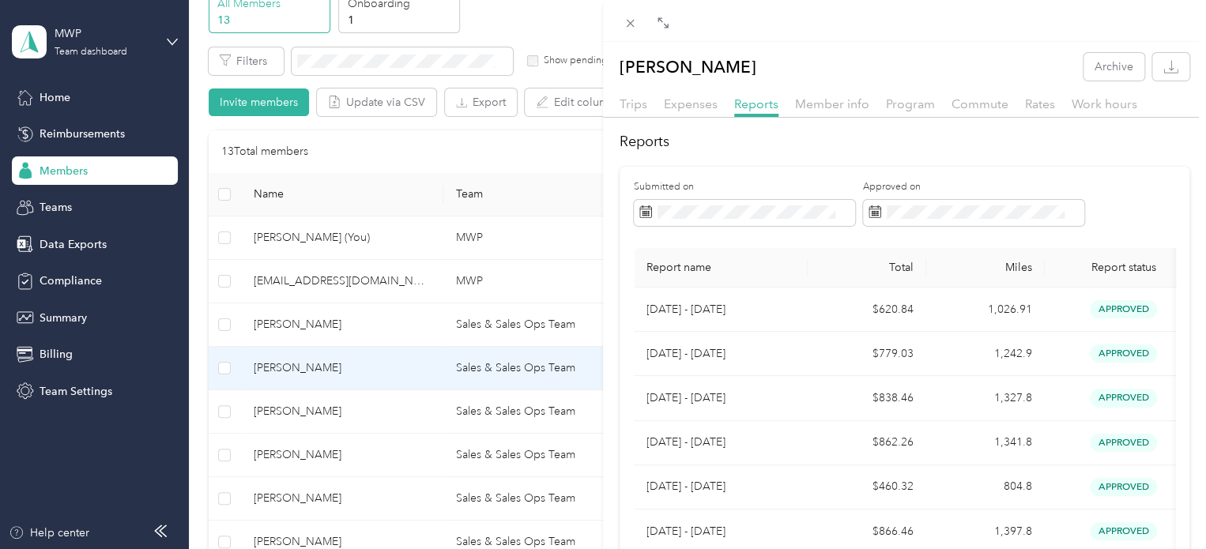
scroll to position [469, 0]
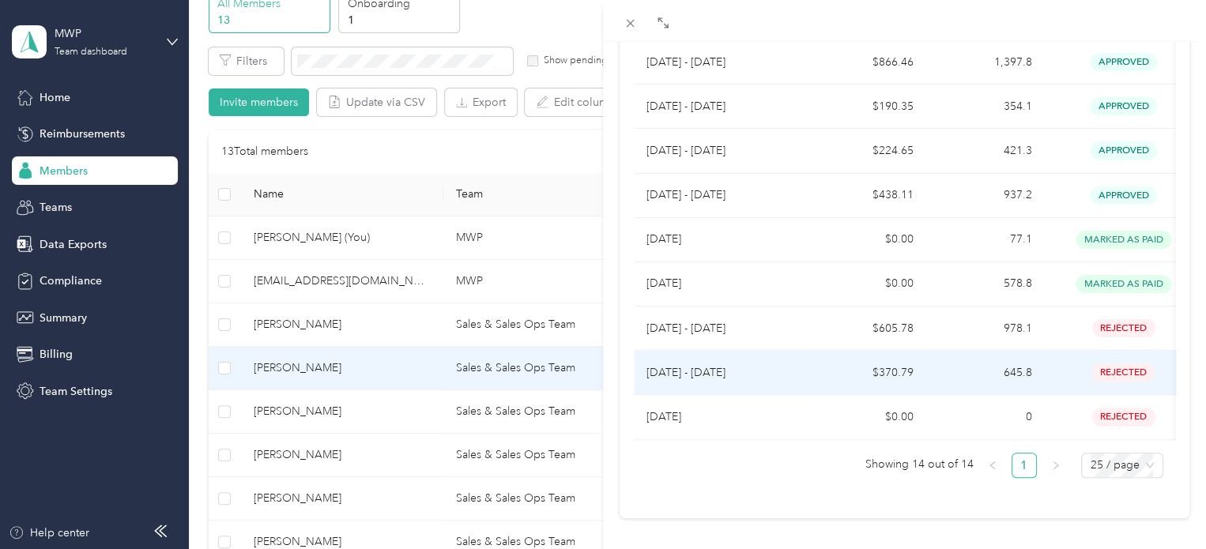
click at [743, 364] on p "[DATE] - [DATE]" at bounding box center [720, 372] width 149 height 17
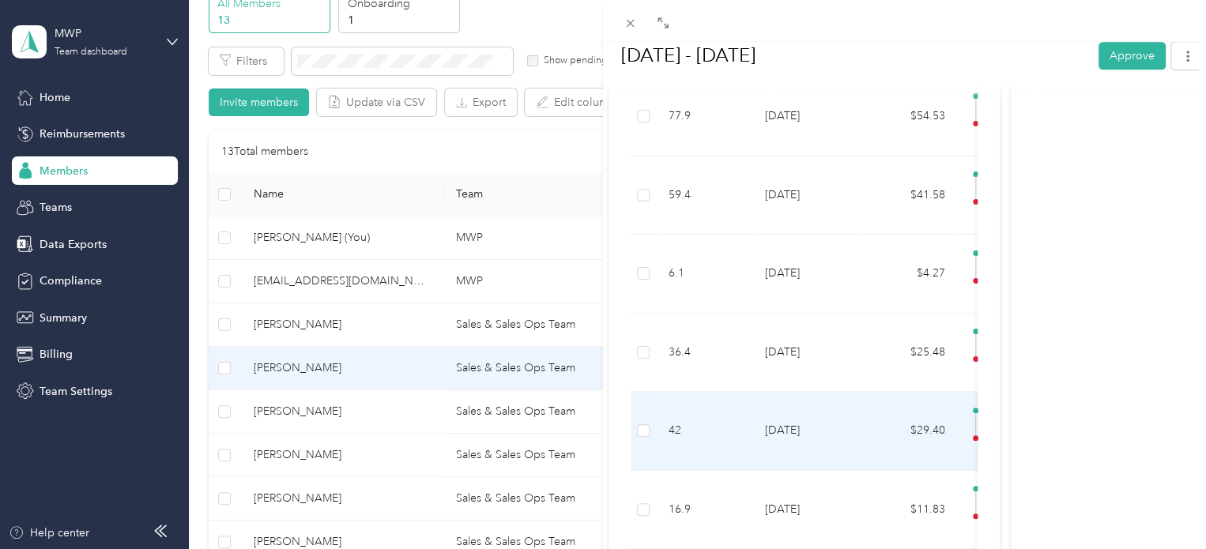
scroll to position [790, 0]
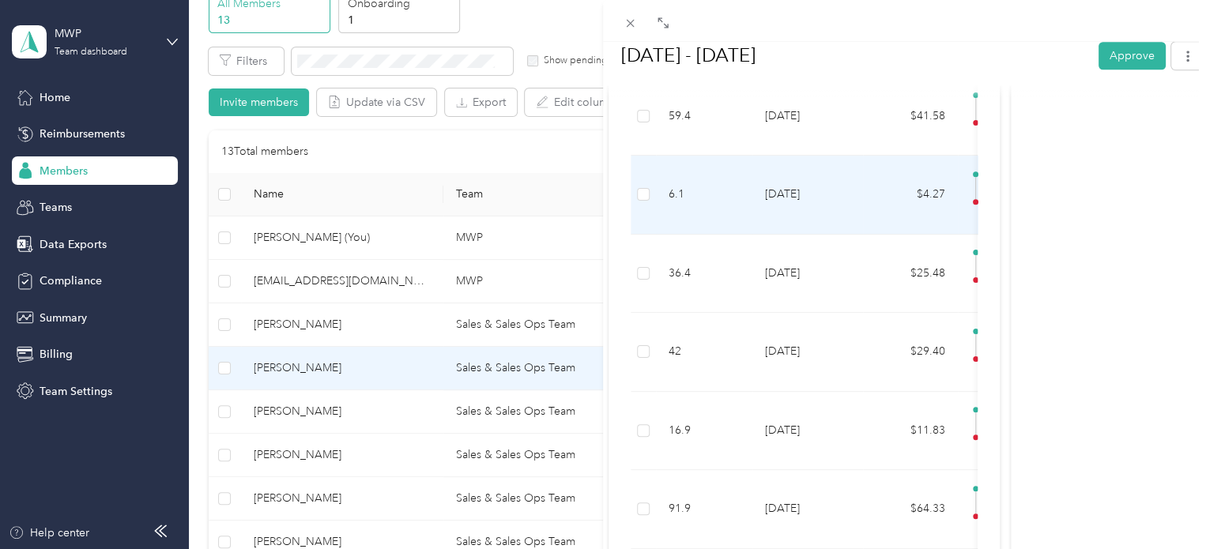
click at [808, 235] on td "[DATE]" at bounding box center [807, 195] width 111 height 79
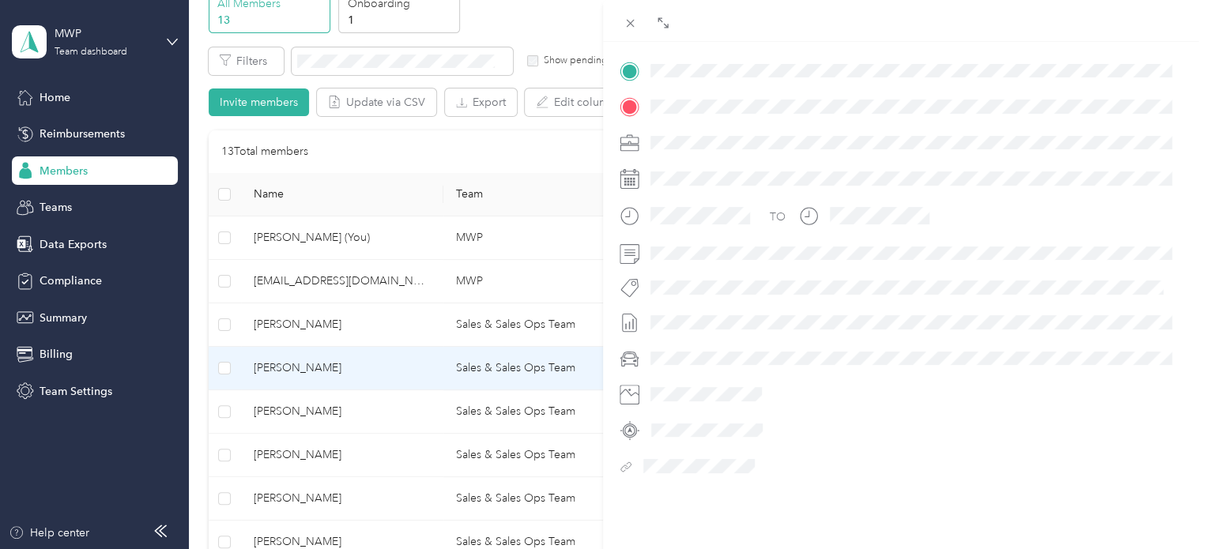
scroll to position [398, 0]
click at [628, 23] on icon at bounding box center [630, 23] width 13 height 13
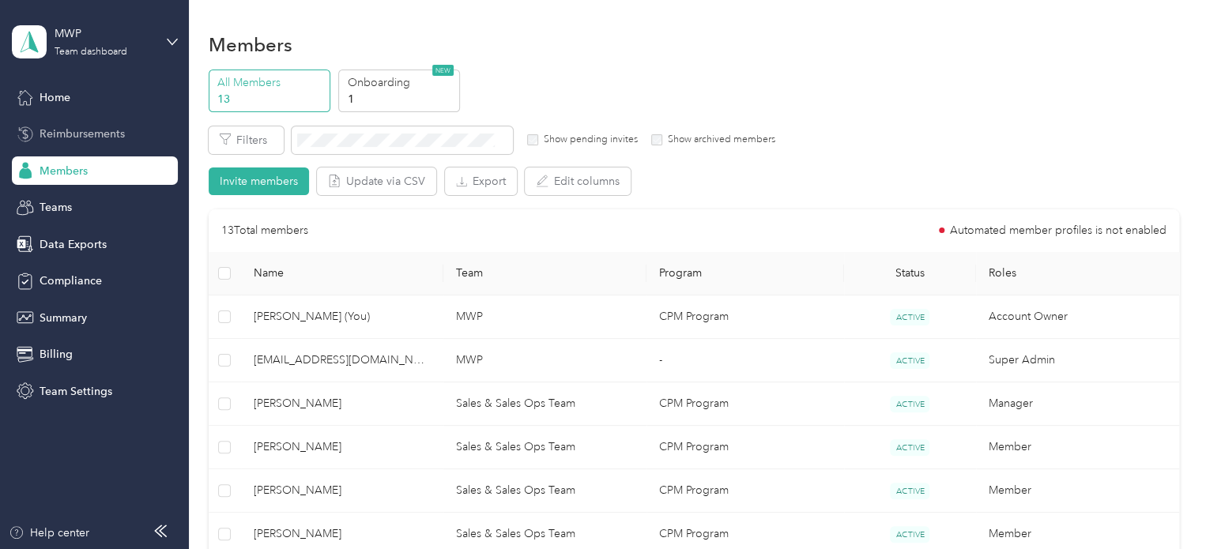
click at [87, 132] on span "Reimbursements" at bounding box center [82, 134] width 85 height 17
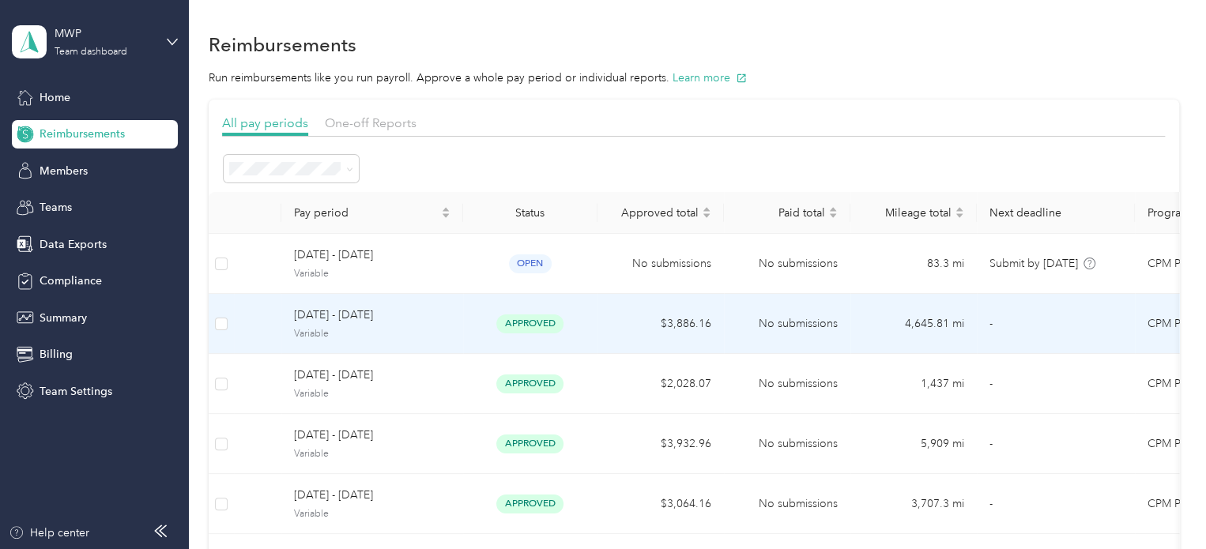
click at [430, 319] on span "[DATE] - [DATE]" at bounding box center [372, 315] width 156 height 17
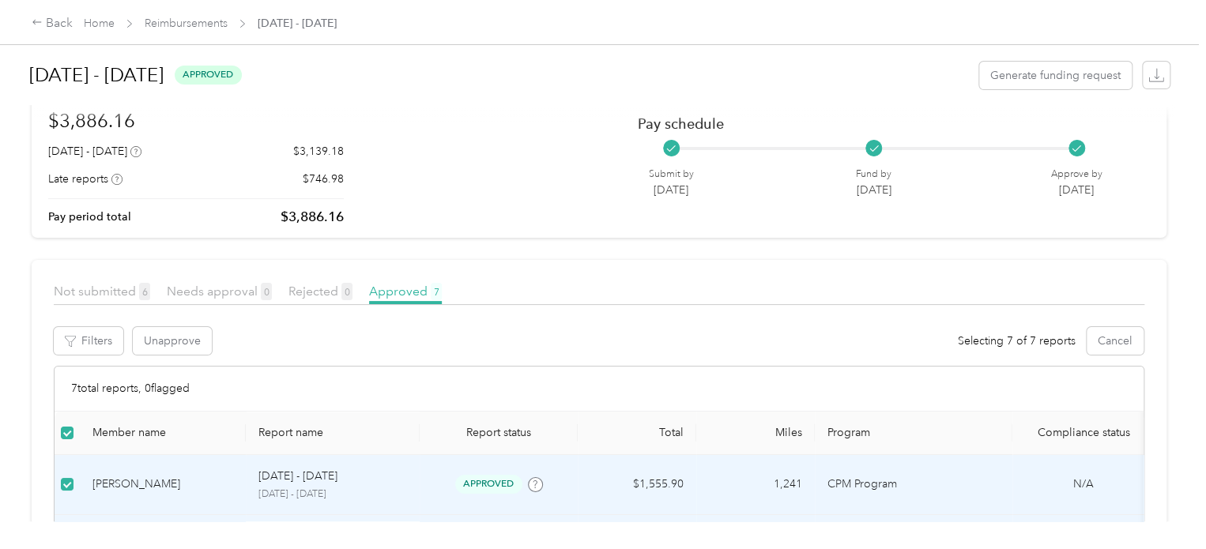
scroll to position [6, 0]
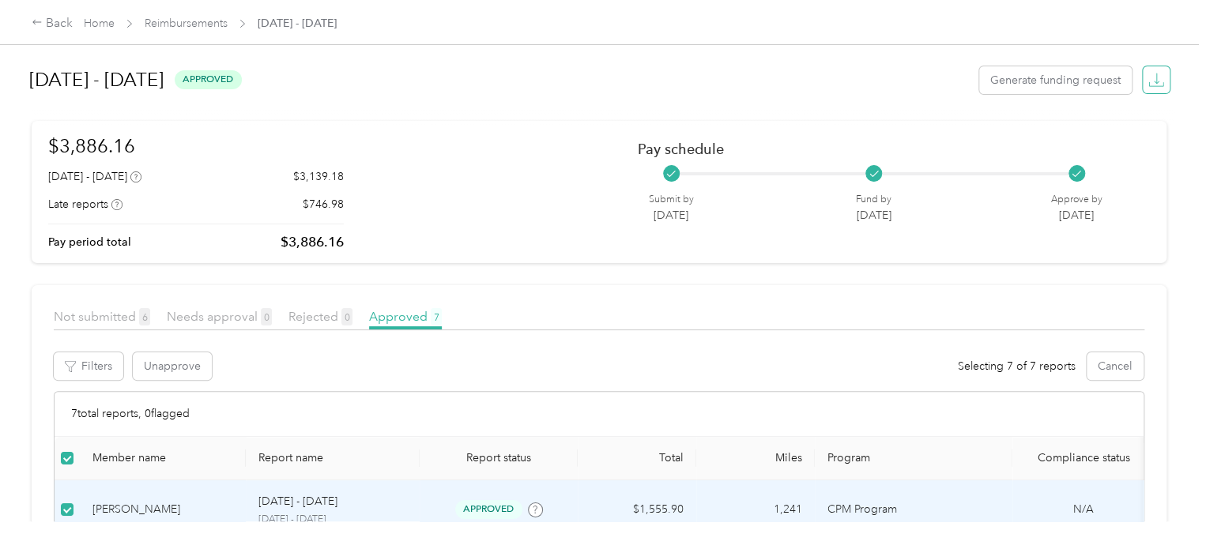
click at [1154, 83] on icon "button" at bounding box center [1156, 80] width 16 height 16
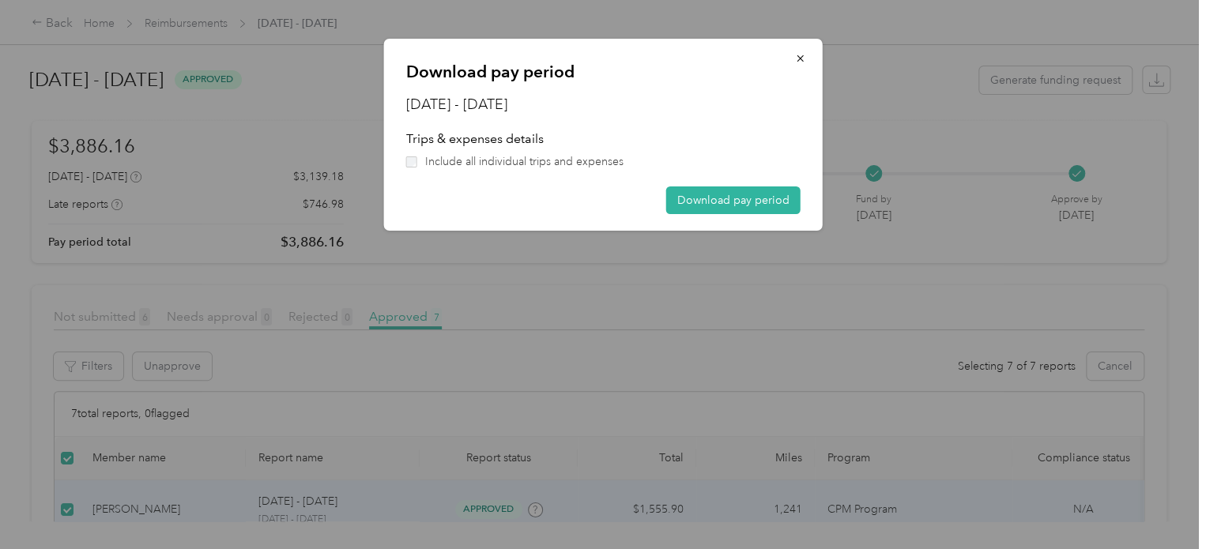
click at [556, 167] on span "Include all individual trips and expenses" at bounding box center [524, 161] width 198 height 17
click at [740, 196] on button "Download pay period" at bounding box center [733, 201] width 134 height 28
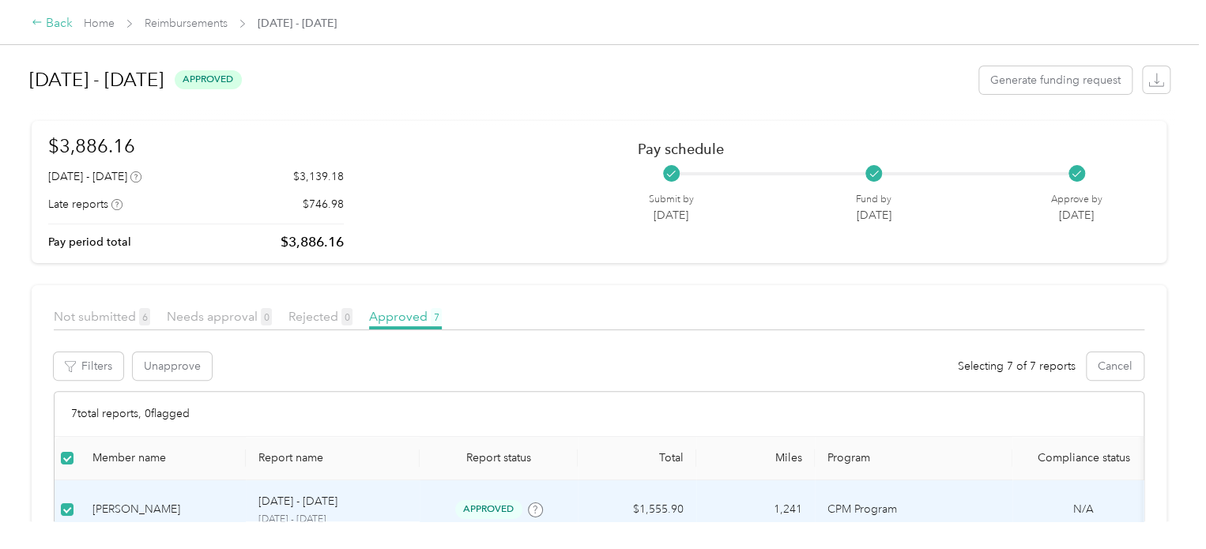
click at [38, 21] on icon at bounding box center [37, 22] width 11 height 11
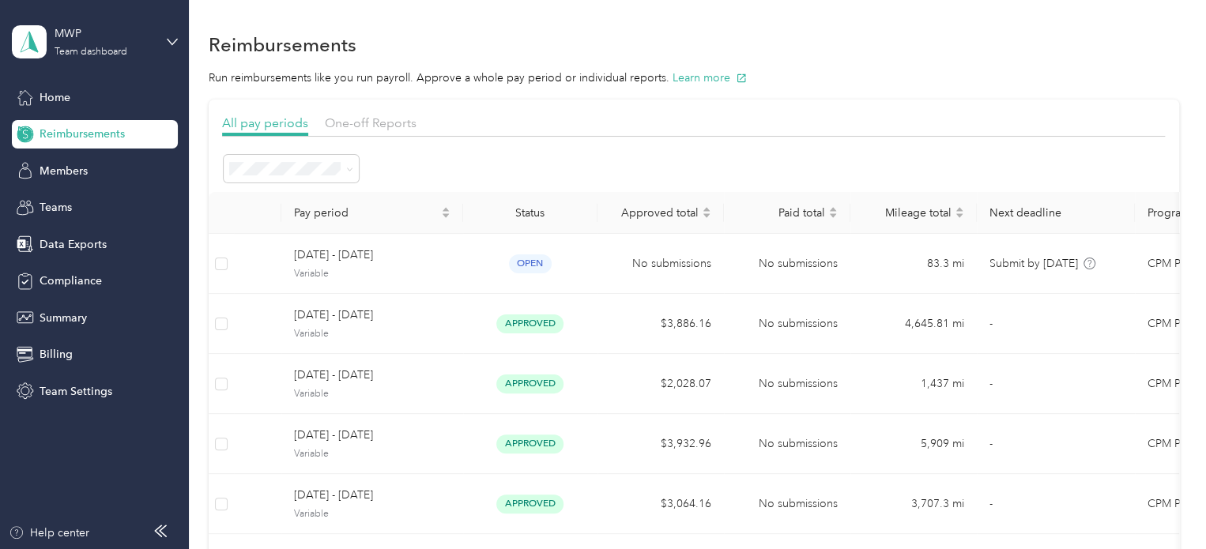
click at [101, 134] on span "Reimbursements" at bounding box center [82, 134] width 85 height 17
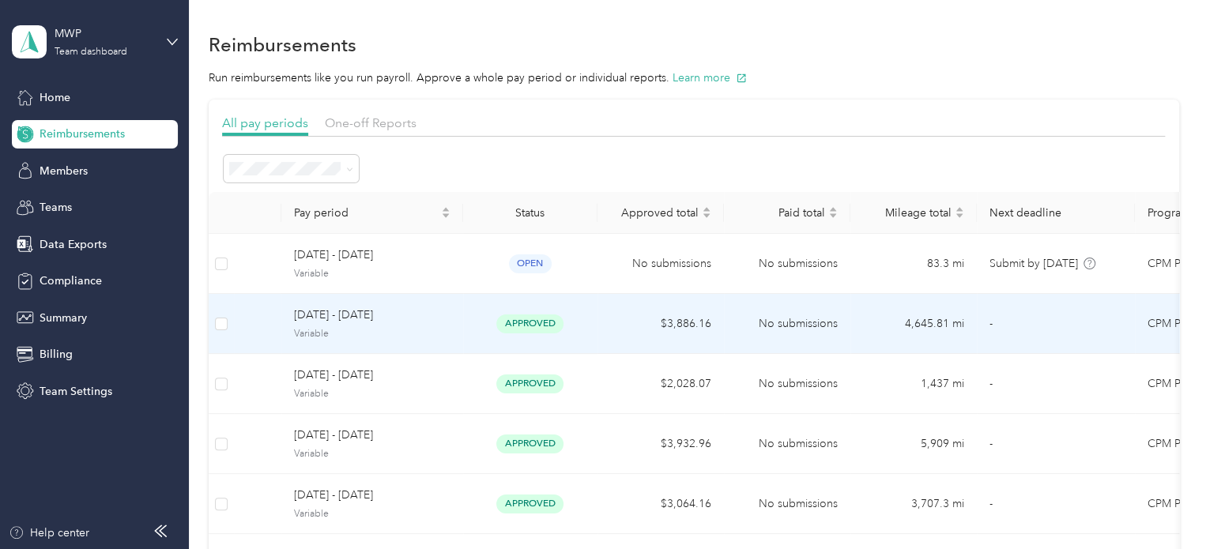
click at [433, 312] on span "[DATE] - [DATE]" at bounding box center [372, 315] width 156 height 17
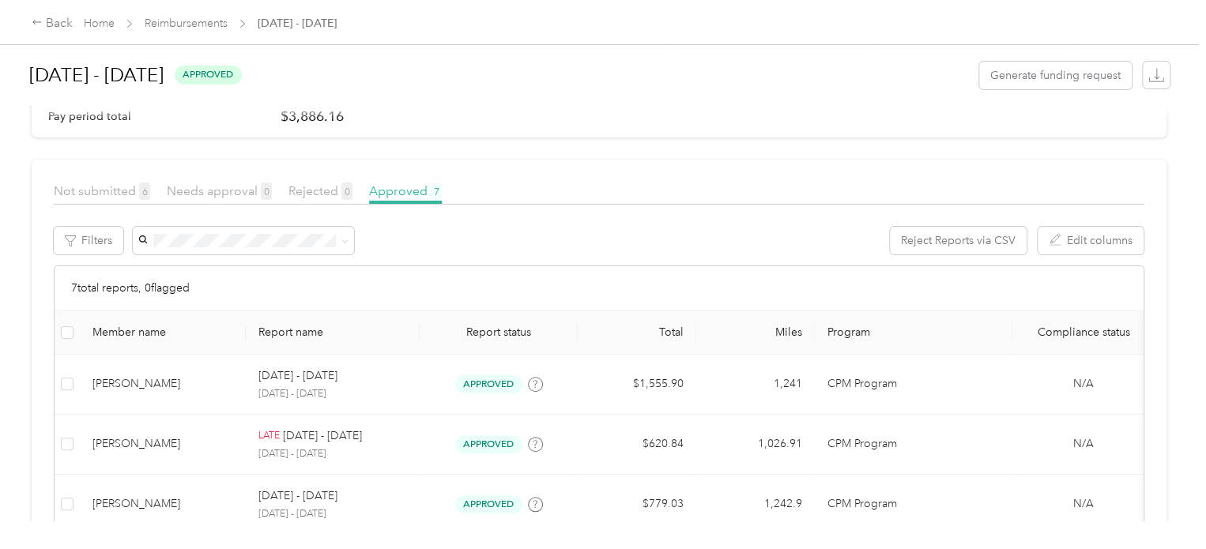
scroll to position [237, 0]
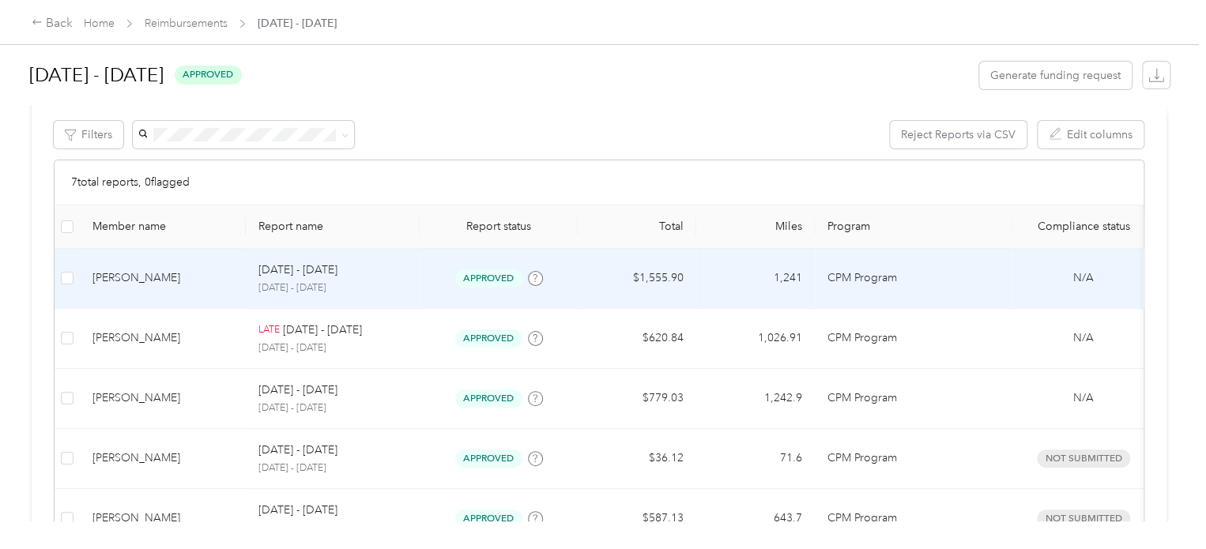
click at [968, 278] on p "CPM Program" at bounding box center [913, 277] width 172 height 17
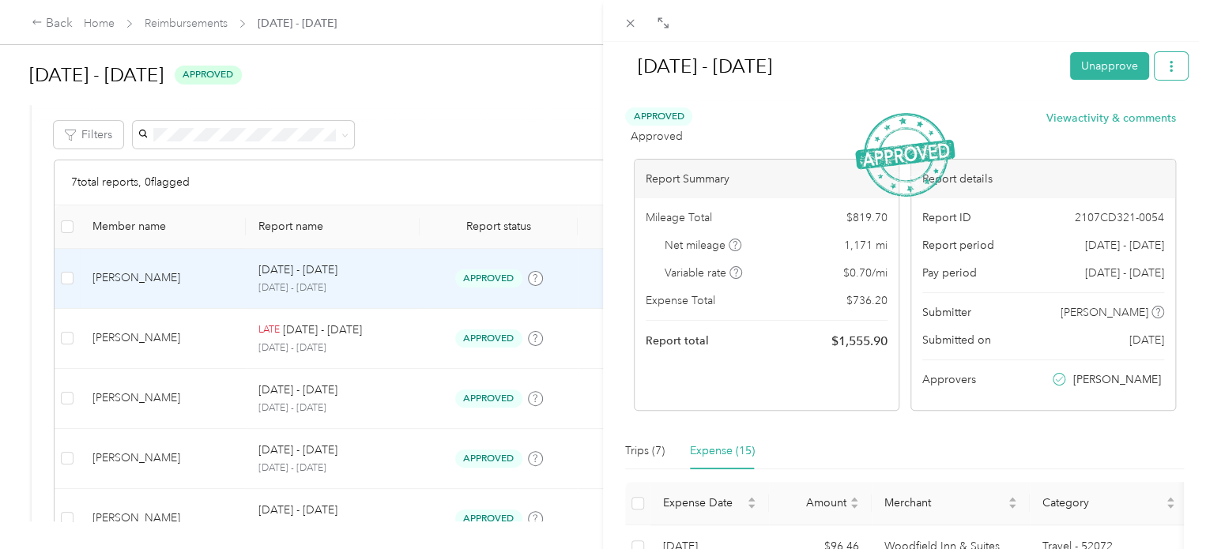
click at [1166, 69] on icon "button" at bounding box center [1171, 66] width 11 height 11
click at [1122, 118] on span "Download" at bounding box center [1114, 123] width 52 height 17
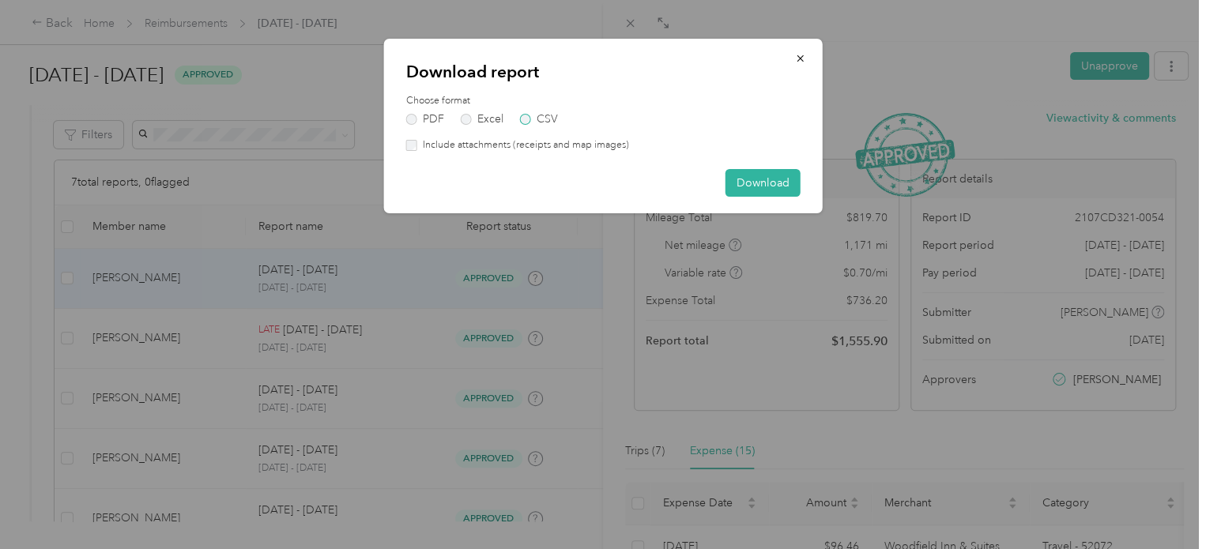
click at [526, 116] on label "CSV" at bounding box center [539, 119] width 38 height 11
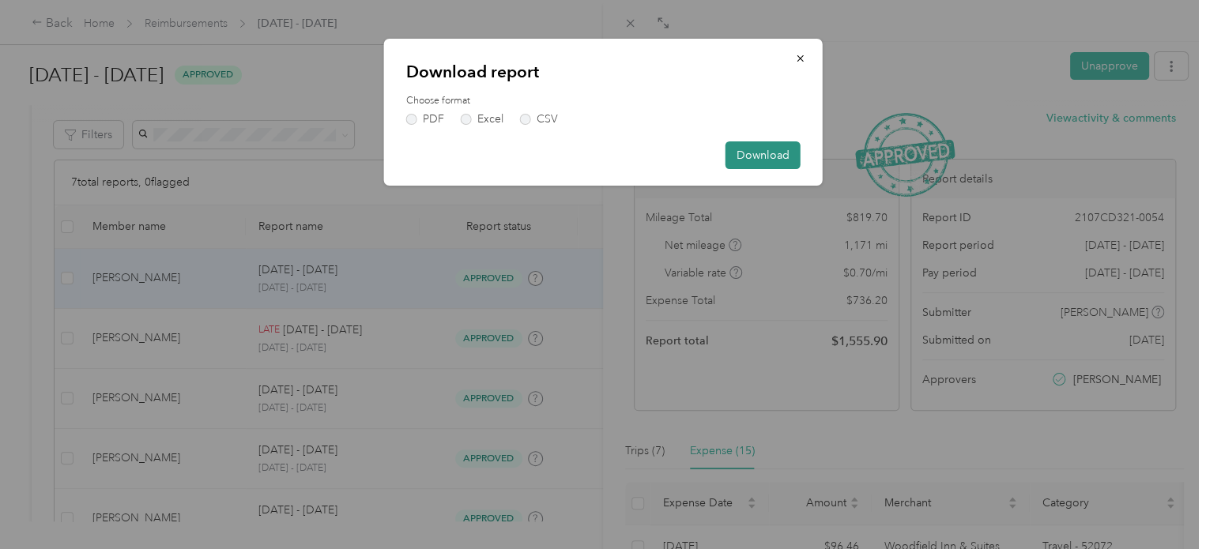
click at [771, 151] on button "Download" at bounding box center [762, 155] width 75 height 28
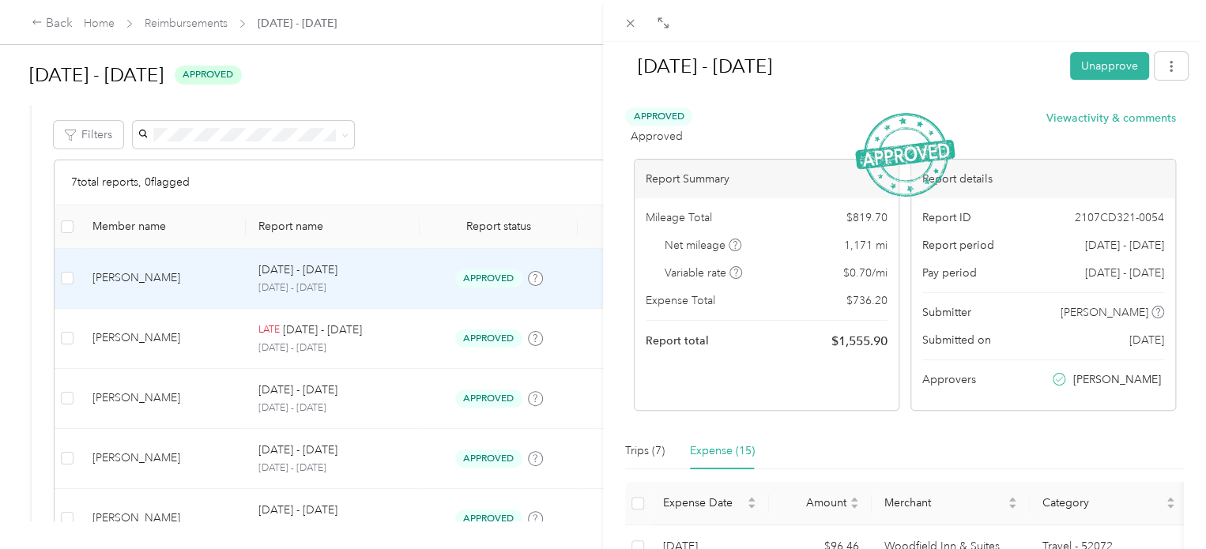
click at [200, 401] on div "[DATE] - [DATE] Unapprove Approved Approved View activity & comments Report Sum…" at bounding box center [603, 274] width 1206 height 549
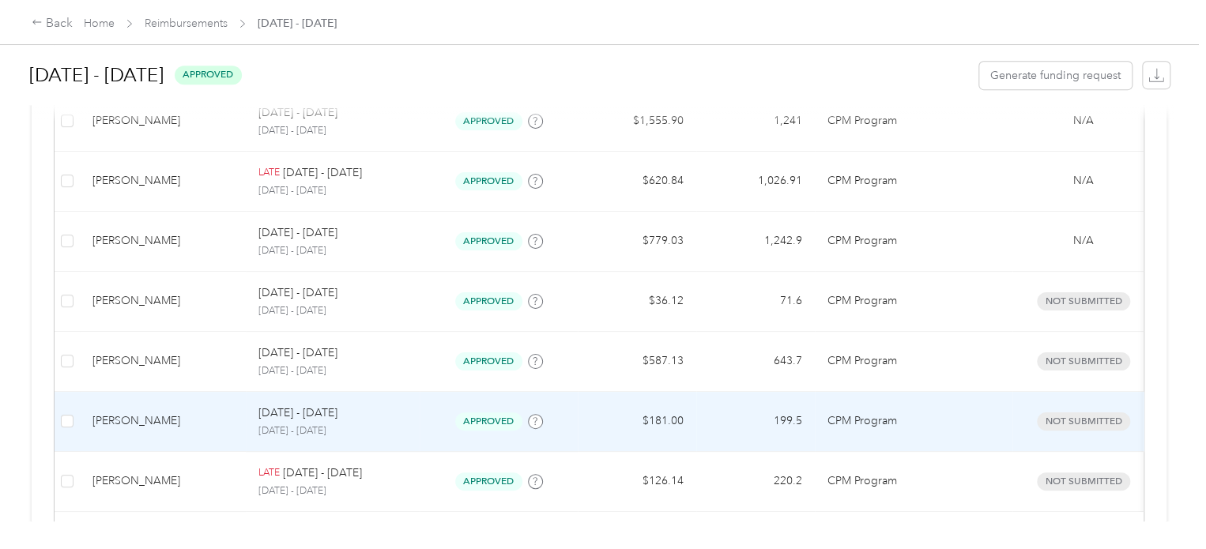
scroll to position [395, 0]
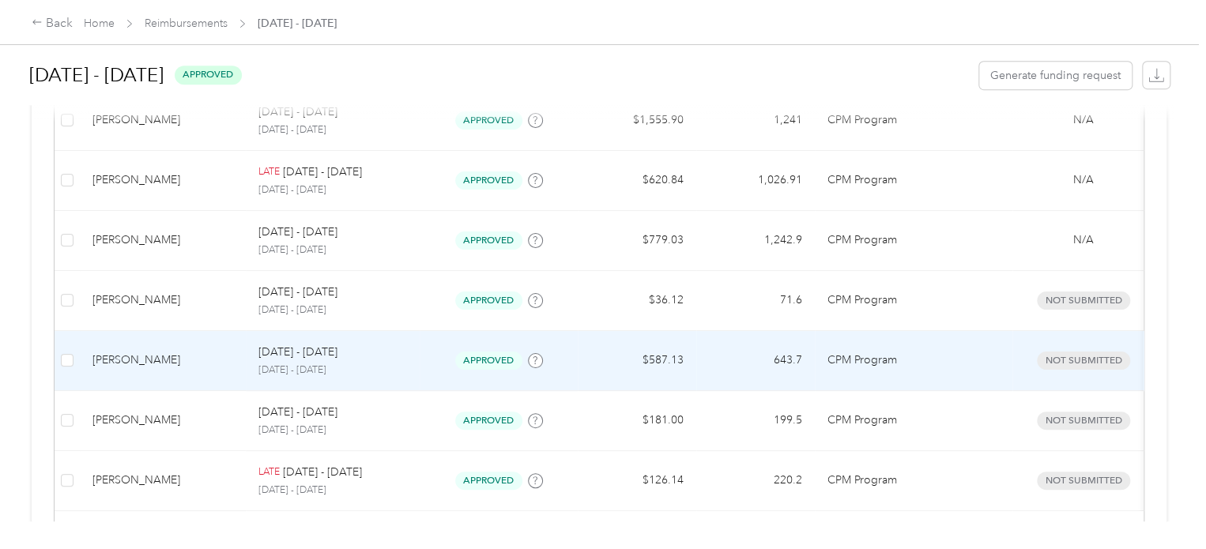
click at [217, 353] on div "[PERSON_NAME]" at bounding box center [162, 360] width 141 height 17
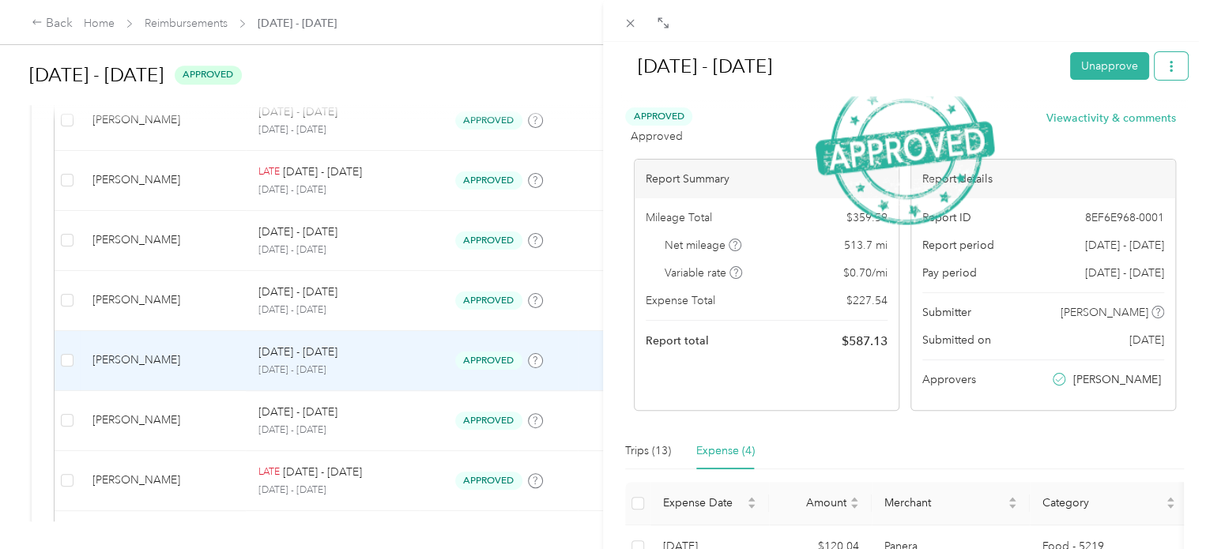
click at [1165, 68] on button "button" at bounding box center [1171, 66] width 33 height 28
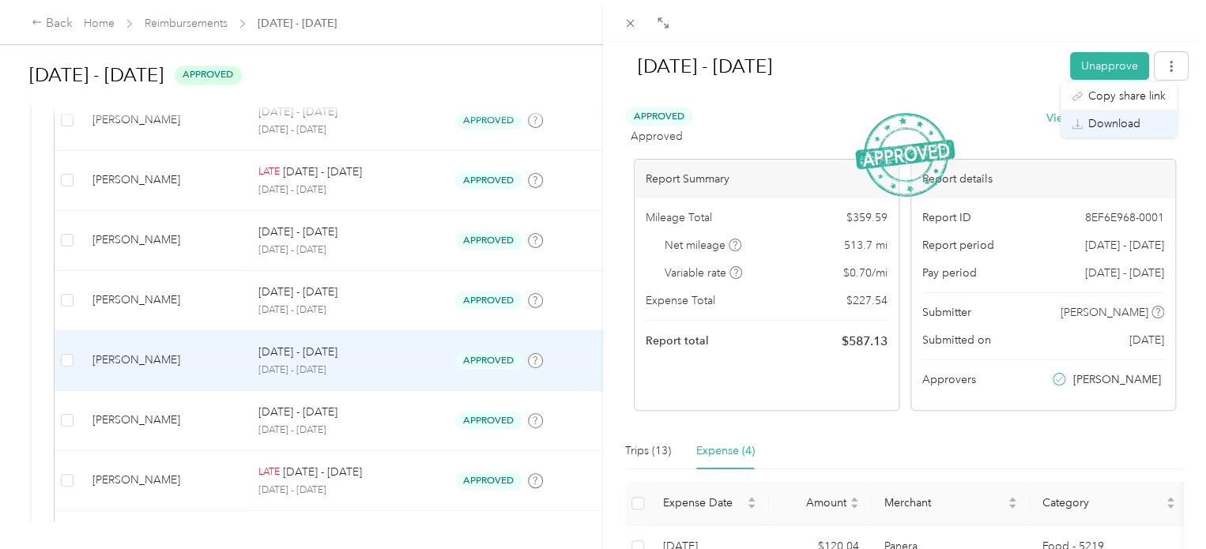
click at [1121, 126] on span "Download" at bounding box center [1114, 123] width 52 height 17
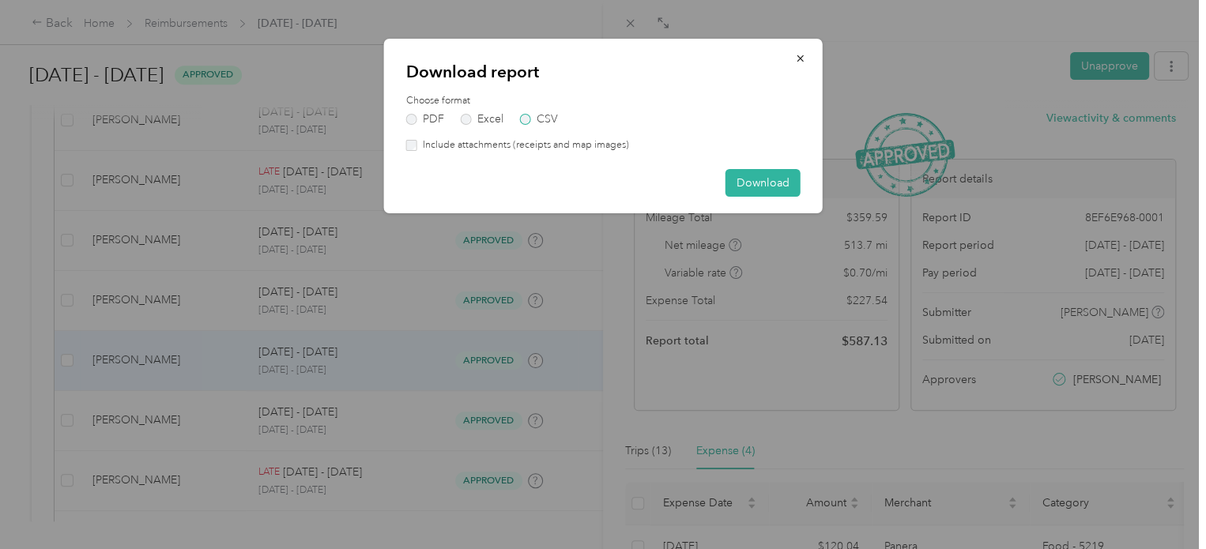
click at [535, 114] on label "CSV" at bounding box center [539, 119] width 38 height 11
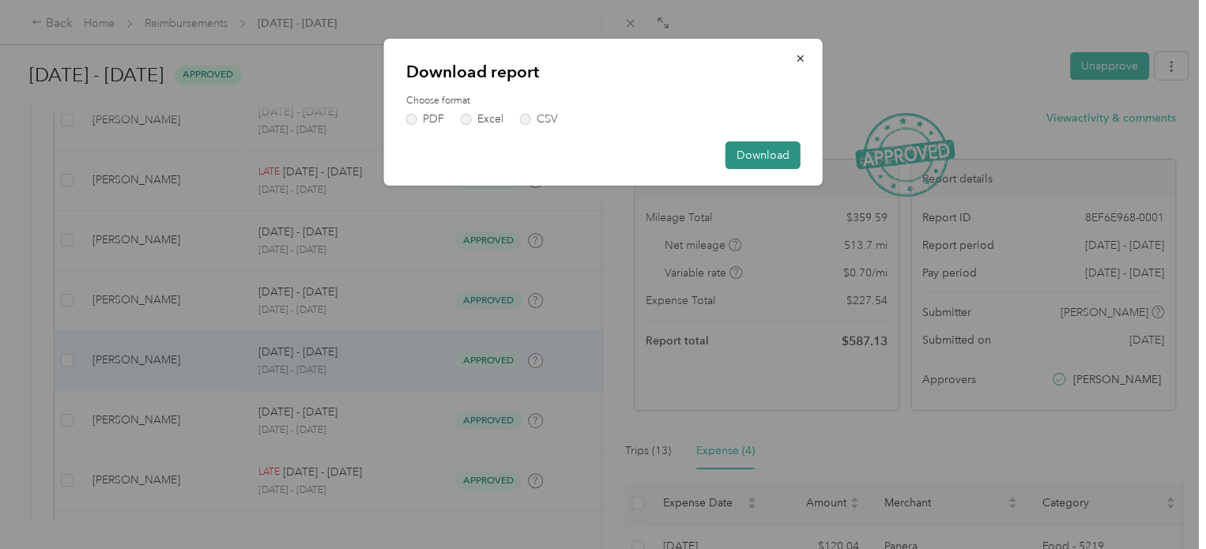
click at [774, 153] on button "Download" at bounding box center [762, 155] width 75 height 28
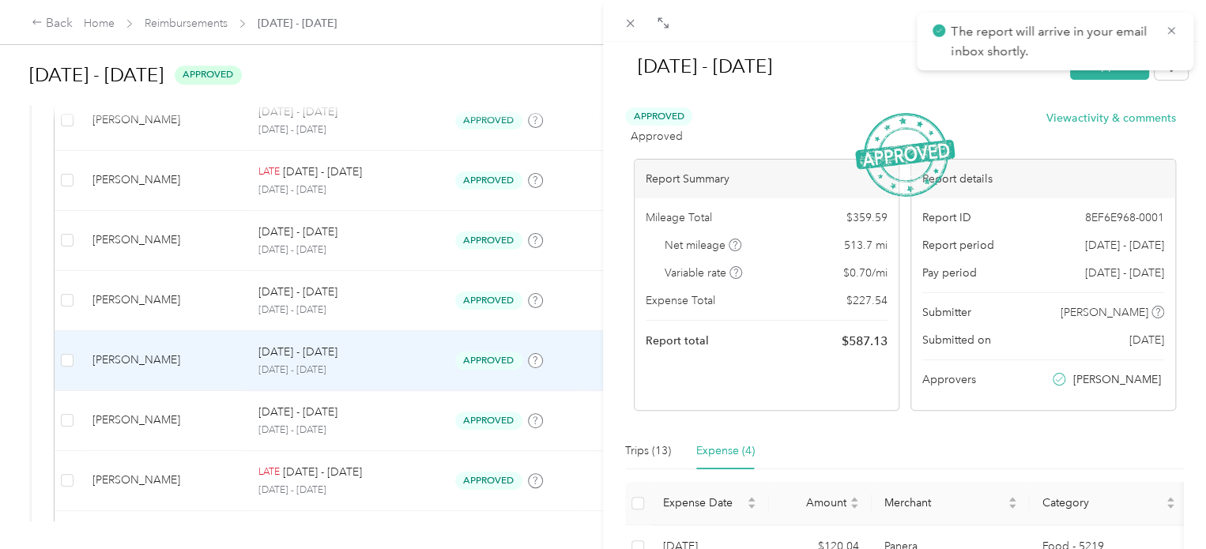
click at [224, 421] on div "[DATE] - [DATE] Unapprove Approved Approved View activity & comments Report Sum…" at bounding box center [603, 274] width 1206 height 549
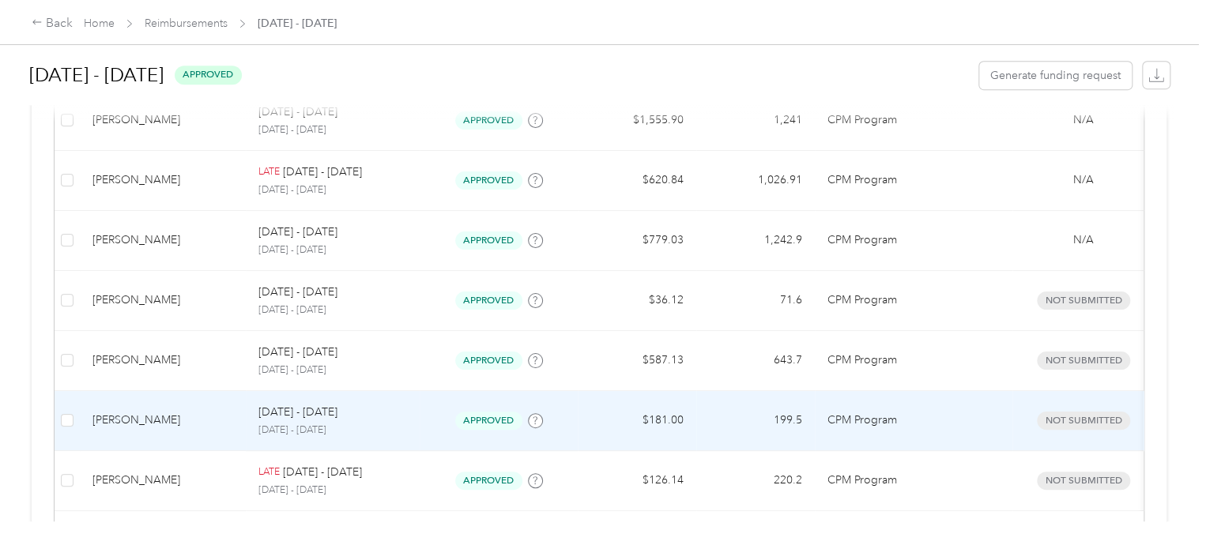
click at [224, 421] on div "[PERSON_NAME]" at bounding box center [162, 420] width 141 height 17
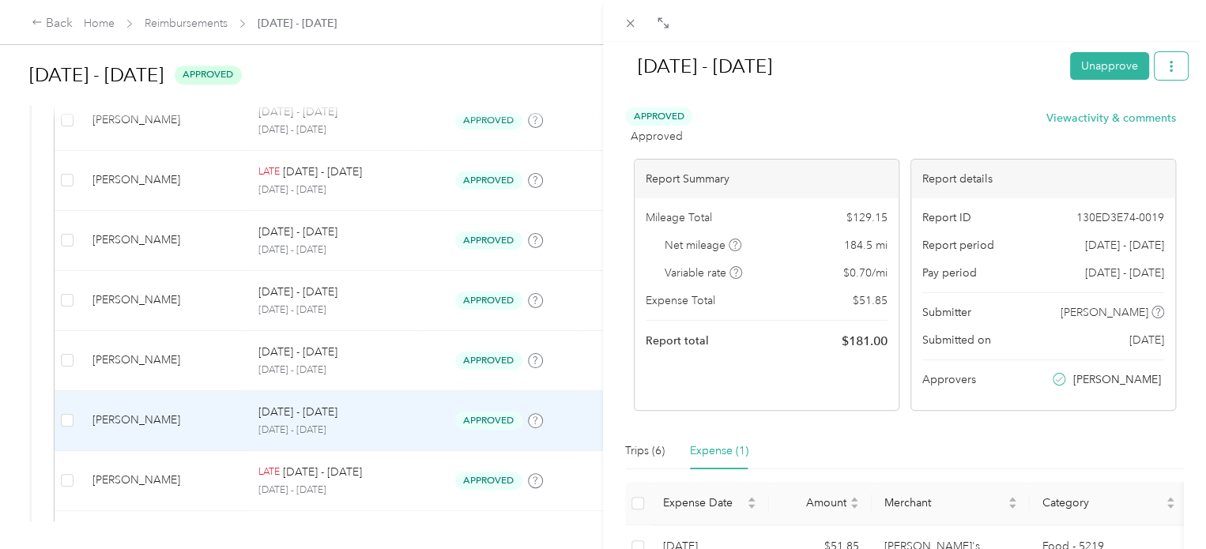
click at [1170, 62] on icon "button" at bounding box center [1171, 66] width 3 height 11
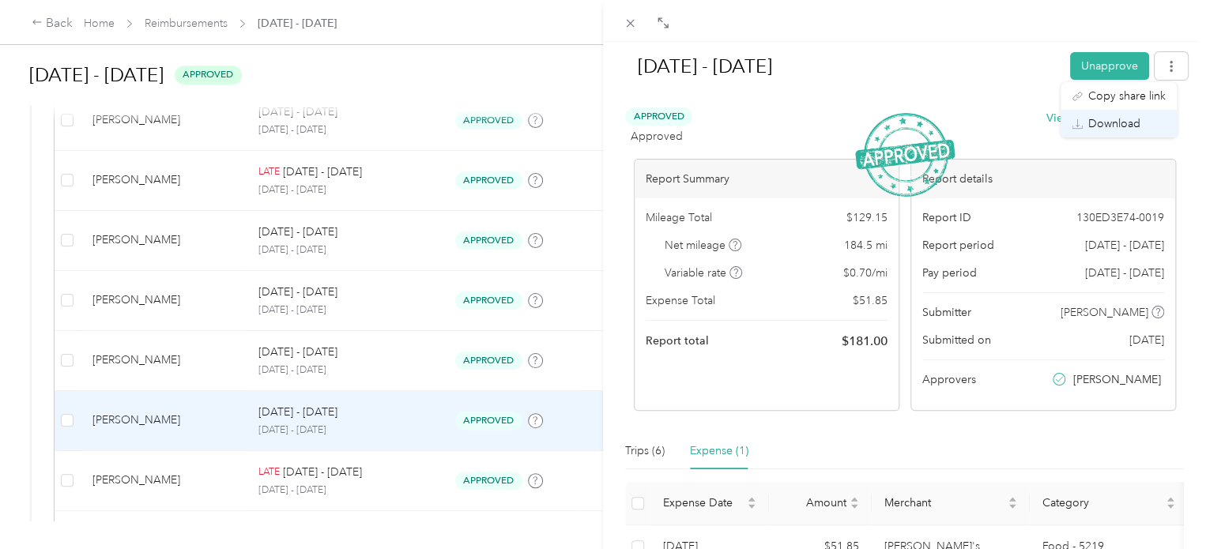
click at [1128, 118] on span "Download" at bounding box center [1114, 123] width 52 height 17
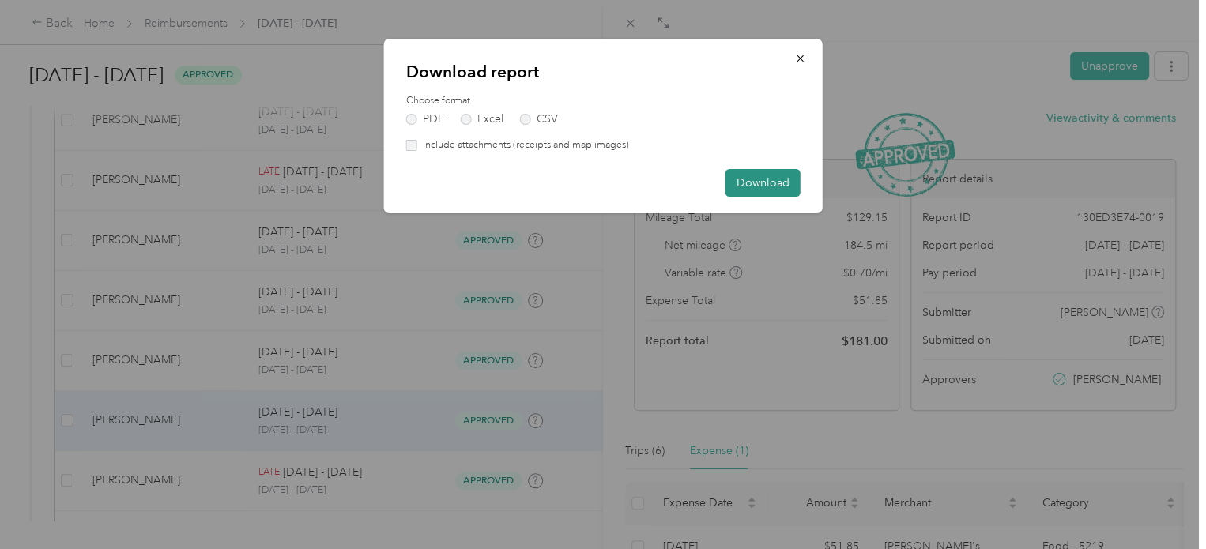
click at [771, 181] on button "Download" at bounding box center [762, 183] width 75 height 28
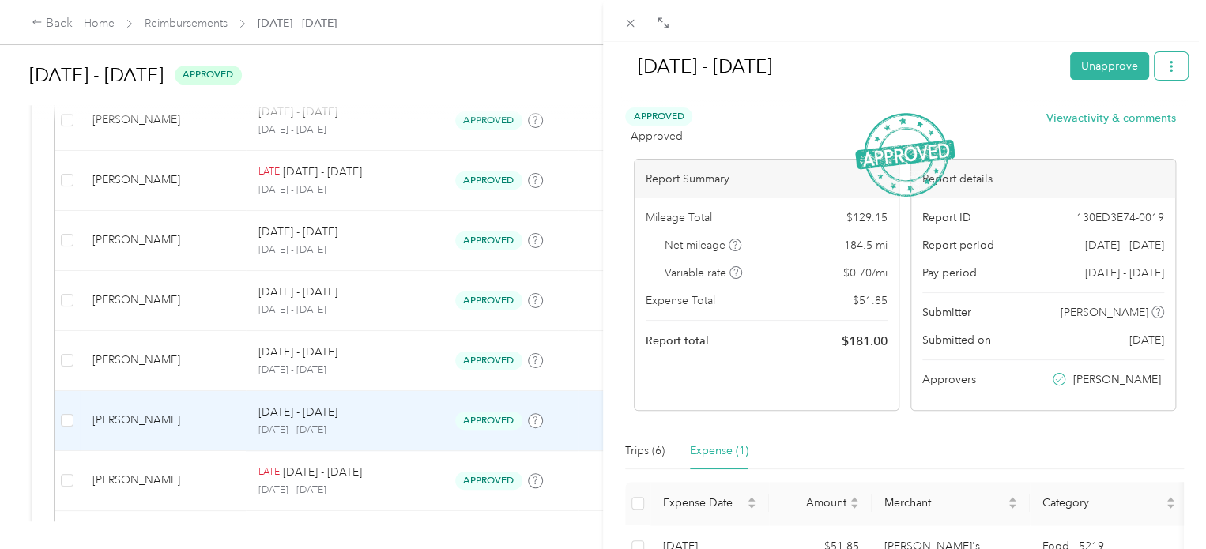
click at [1166, 67] on button "button" at bounding box center [1171, 66] width 33 height 28
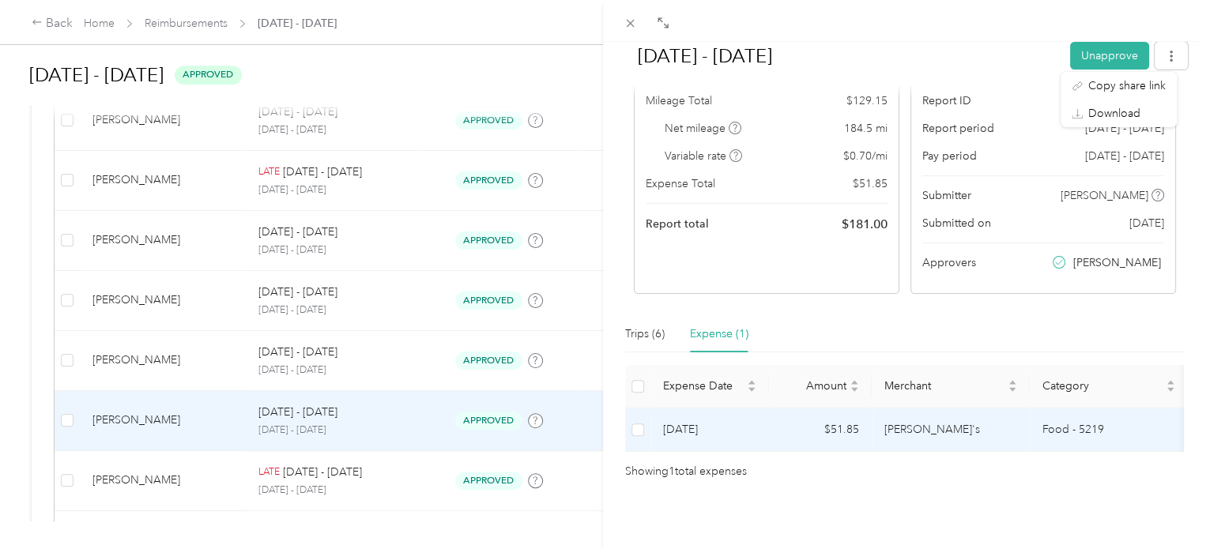
click at [929, 409] on td "[PERSON_NAME]'s" at bounding box center [951, 430] width 158 height 43
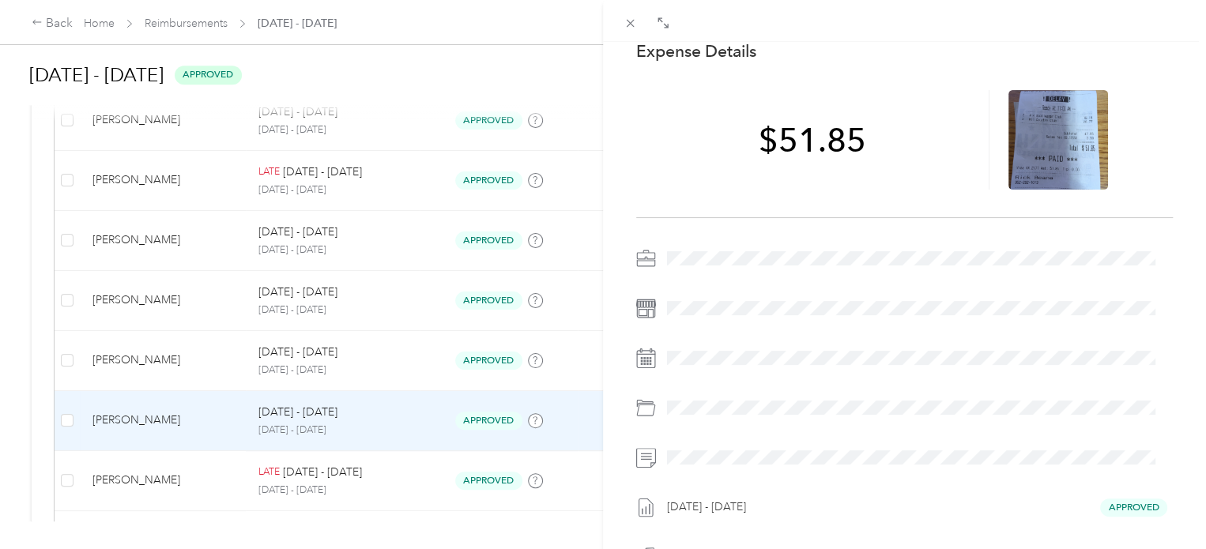
scroll to position [0, 0]
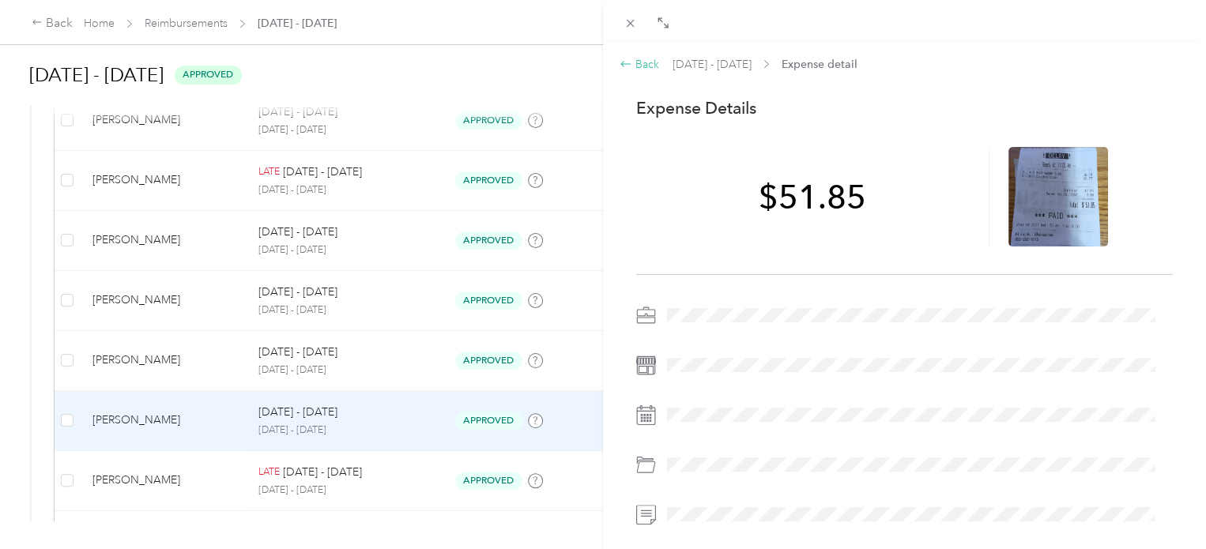
click at [646, 66] on div "Back" at bounding box center [640, 64] width 40 height 17
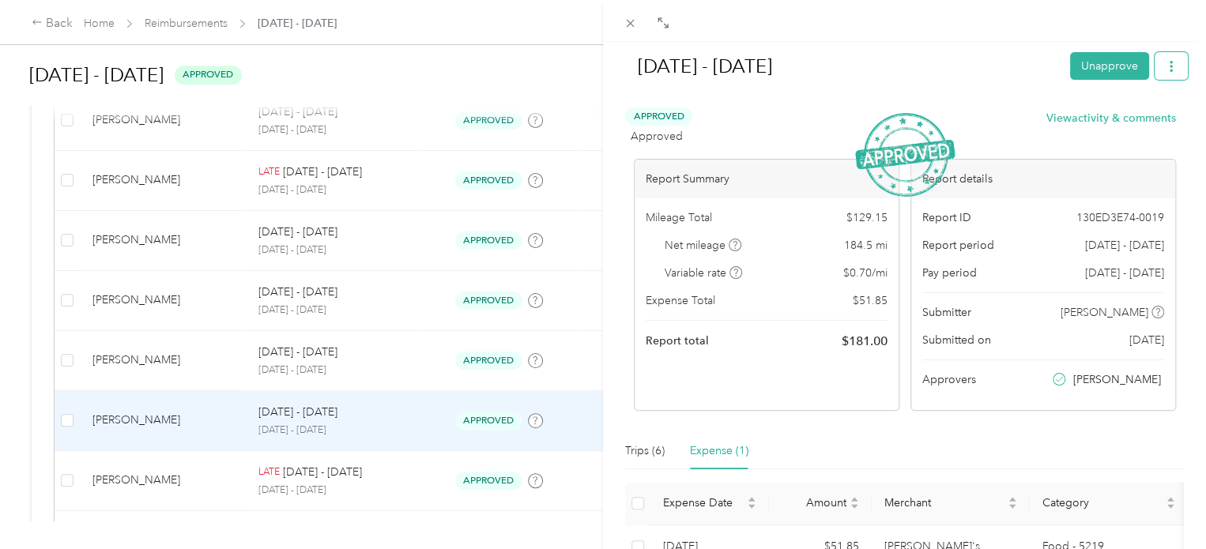
click at [1166, 66] on icon "button" at bounding box center [1171, 66] width 11 height 11
click at [1132, 124] on span "Download" at bounding box center [1114, 123] width 52 height 17
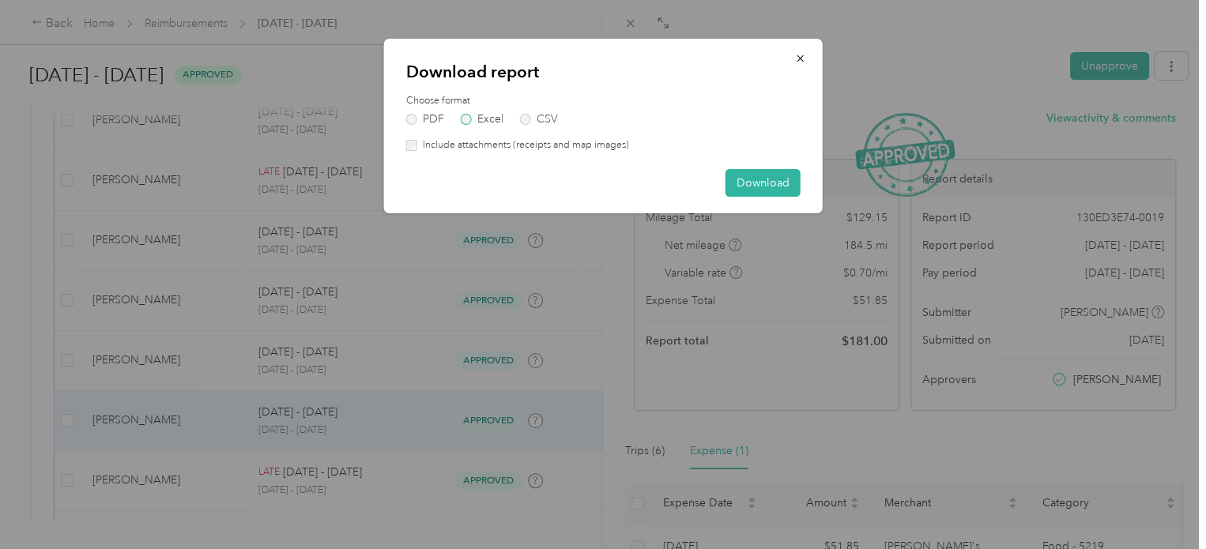
click at [480, 117] on label "Excel" at bounding box center [482, 119] width 43 height 11
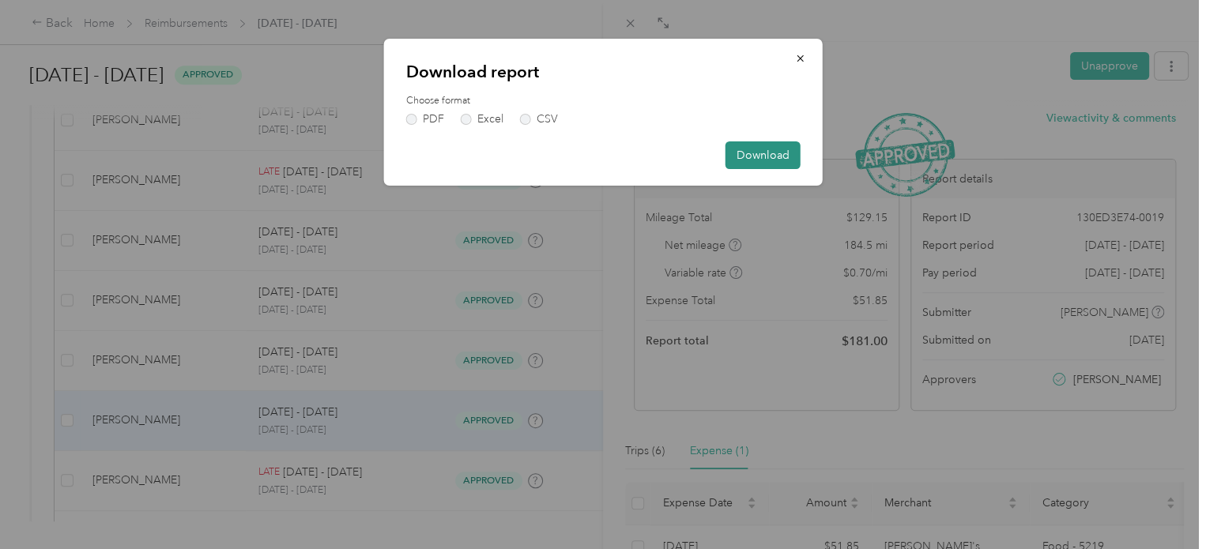
click at [759, 149] on button "Download" at bounding box center [762, 155] width 75 height 28
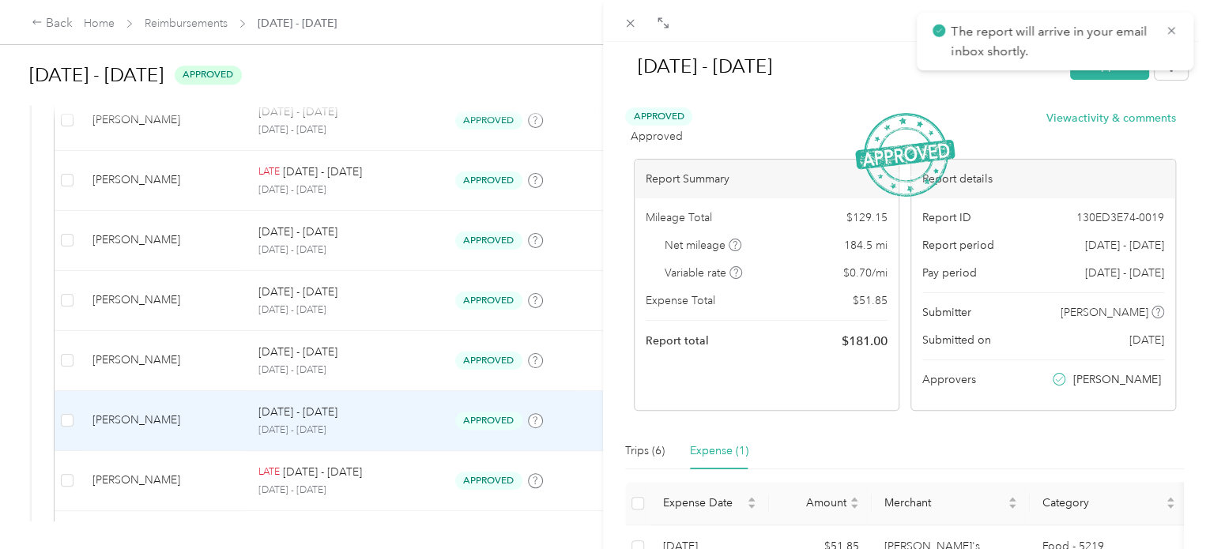
click at [177, 359] on div "[DATE] - [DATE] Unapprove Approved Approved View activity & comments Report Sum…" at bounding box center [603, 274] width 1206 height 549
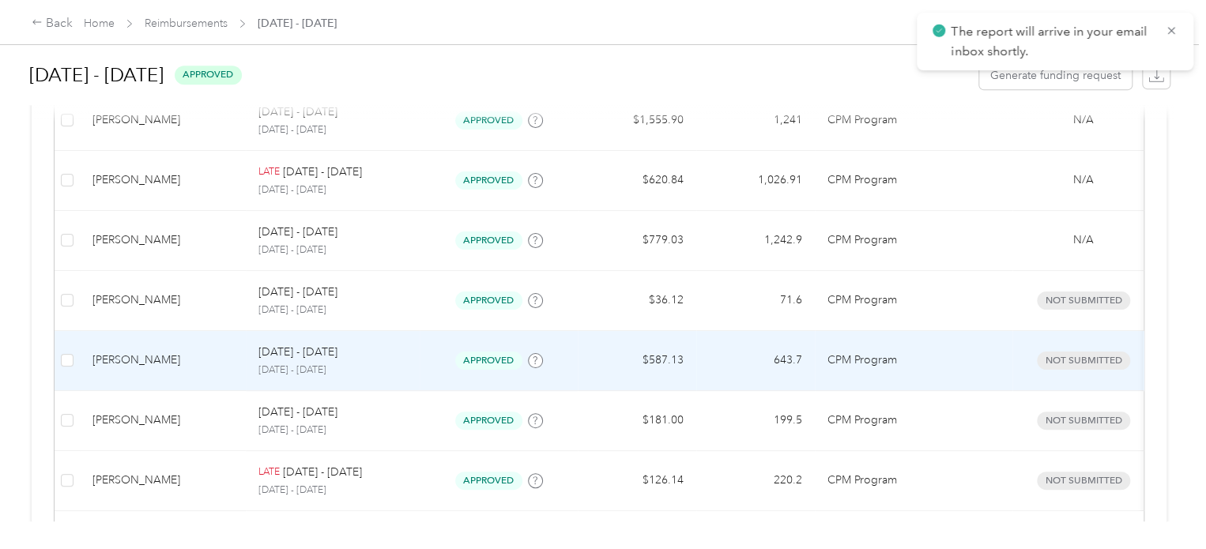
click at [177, 359] on div "[PERSON_NAME]" at bounding box center [162, 360] width 141 height 17
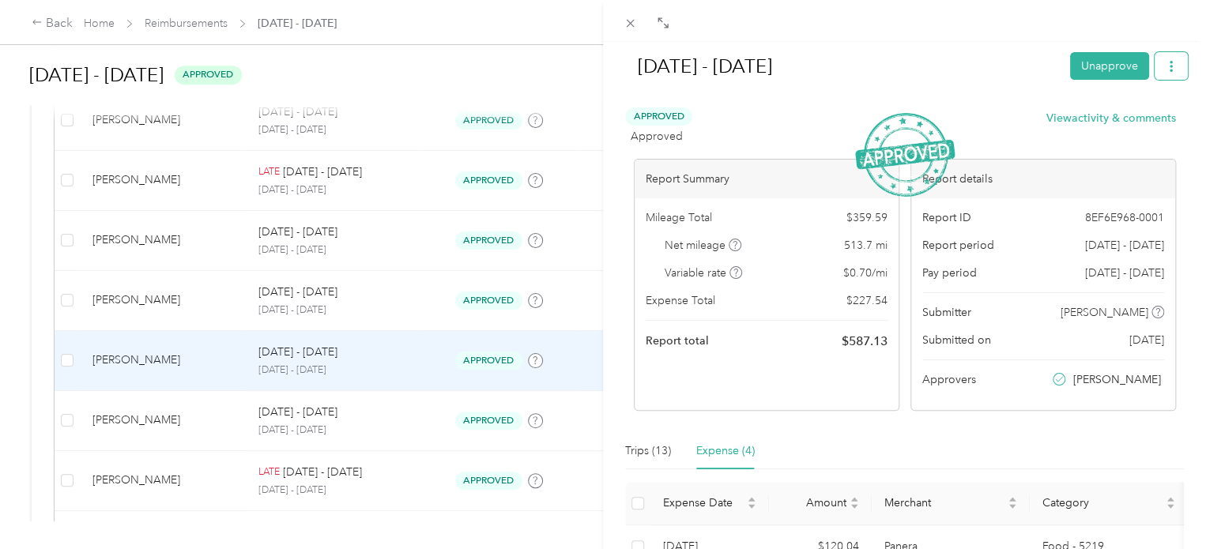
click at [1162, 73] on button "button" at bounding box center [1171, 66] width 33 height 28
click at [1125, 116] on span "Download" at bounding box center [1114, 123] width 52 height 17
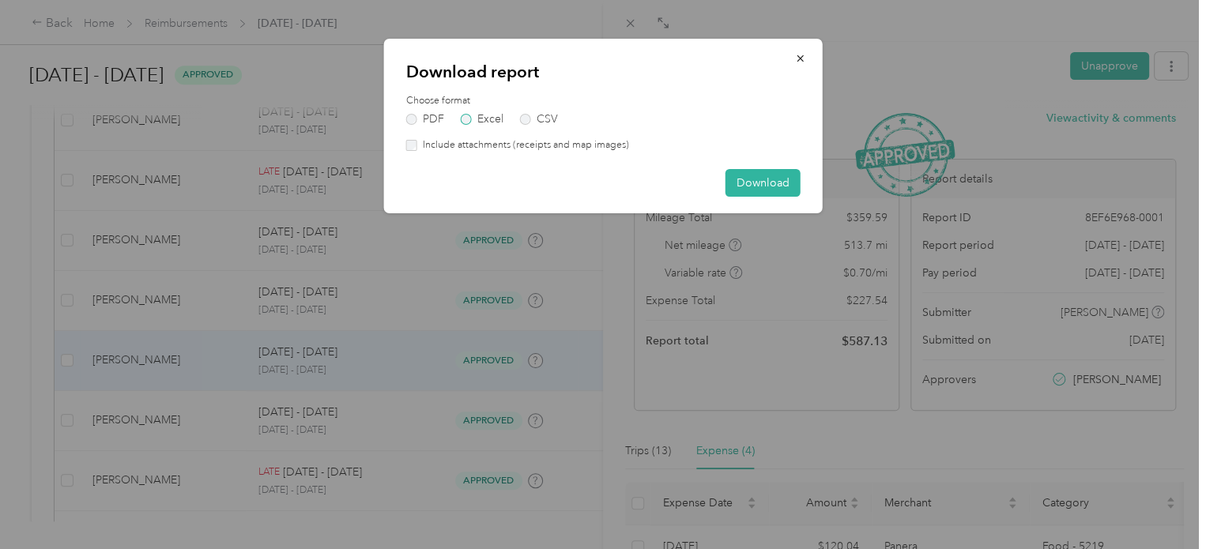
click at [469, 118] on label "Excel" at bounding box center [482, 119] width 43 height 11
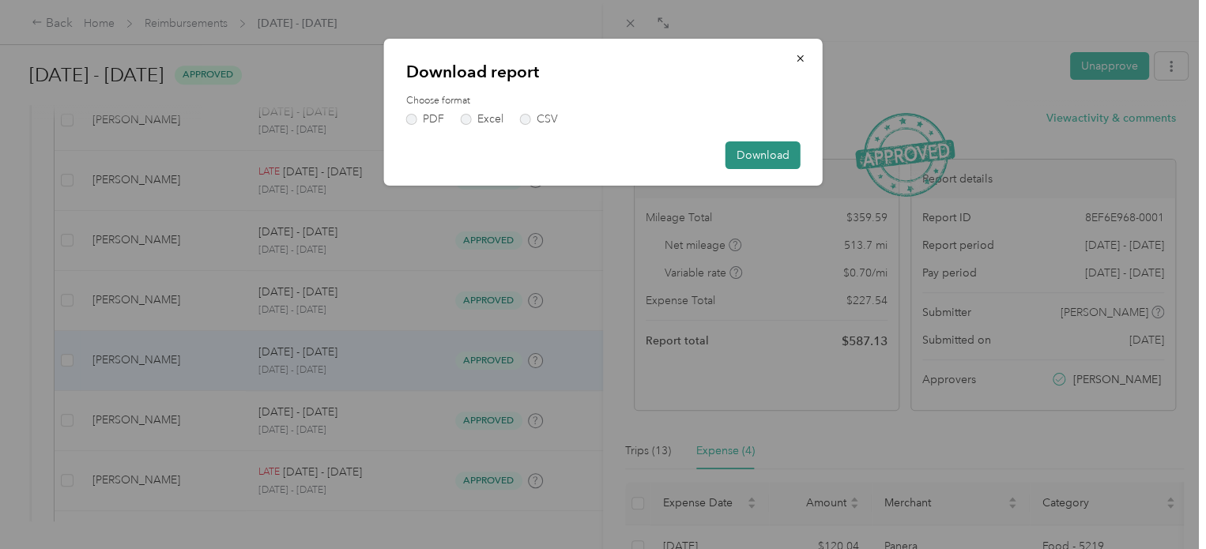
click at [761, 156] on button "Download" at bounding box center [762, 155] width 75 height 28
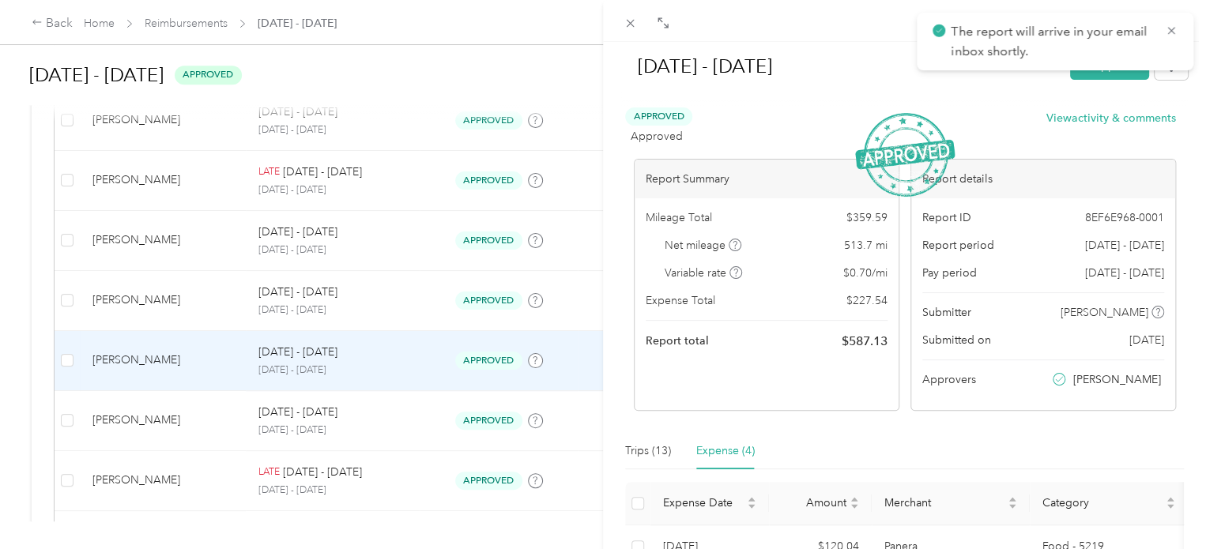
click at [217, 256] on div "[DATE] - [DATE] Unapprove Approved Approved View activity & comments Report Sum…" at bounding box center [603, 274] width 1206 height 549
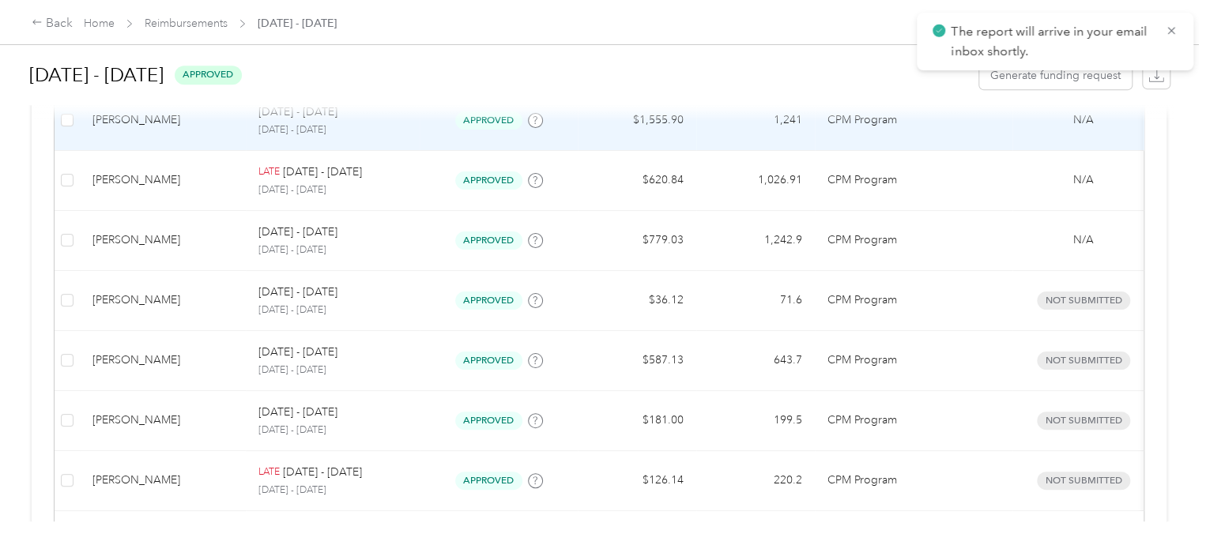
click at [188, 138] on td "[PERSON_NAME]" at bounding box center [163, 121] width 166 height 60
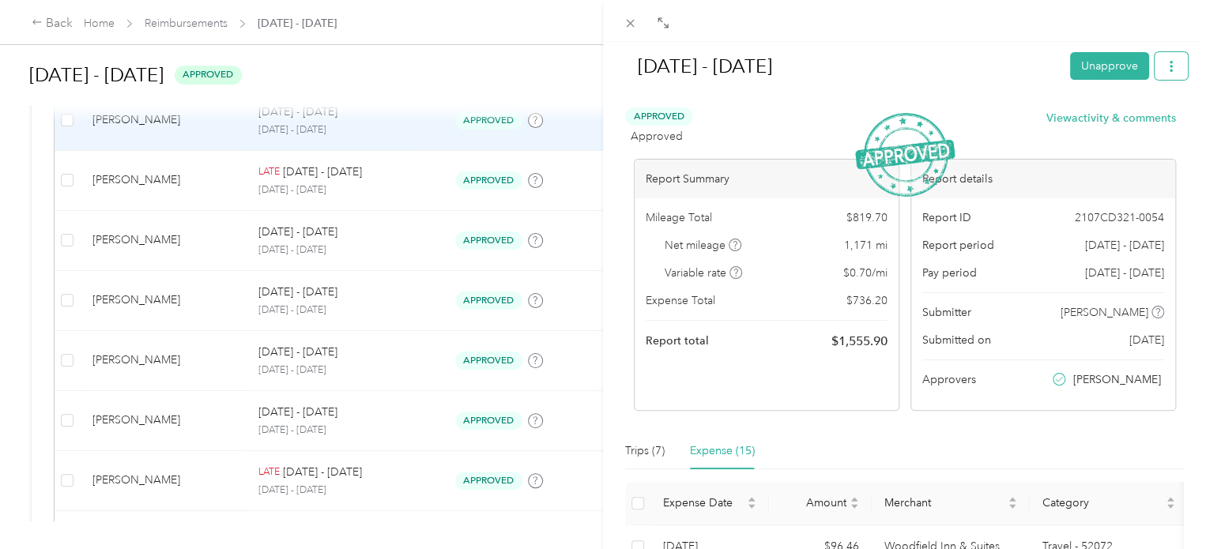
click at [1164, 73] on button "button" at bounding box center [1171, 66] width 33 height 28
click at [1128, 122] on span "Download" at bounding box center [1114, 123] width 52 height 17
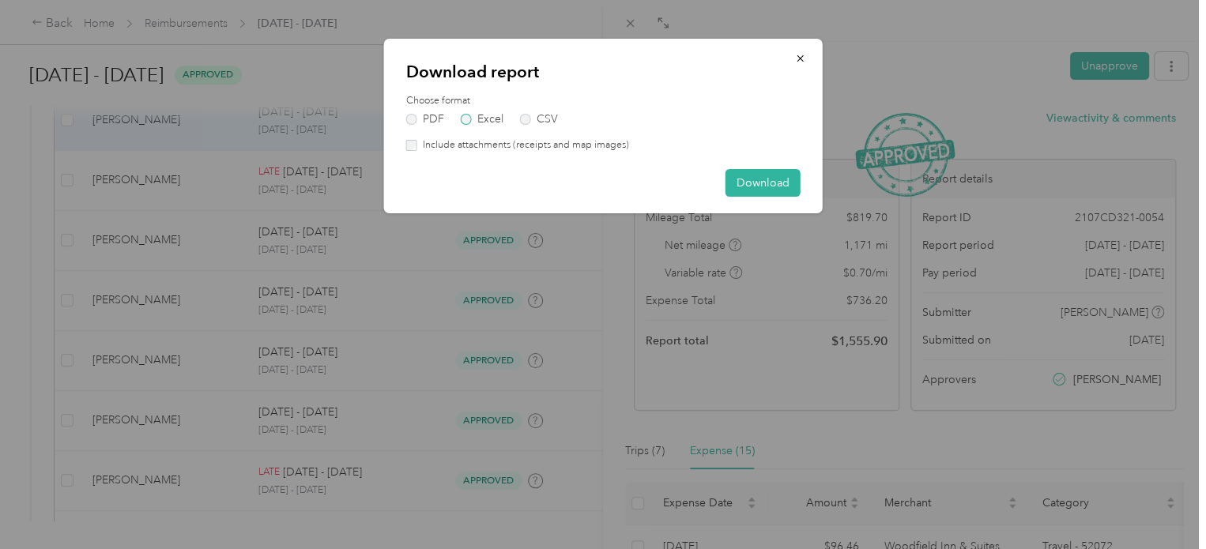
click at [468, 121] on label "Excel" at bounding box center [482, 119] width 43 height 11
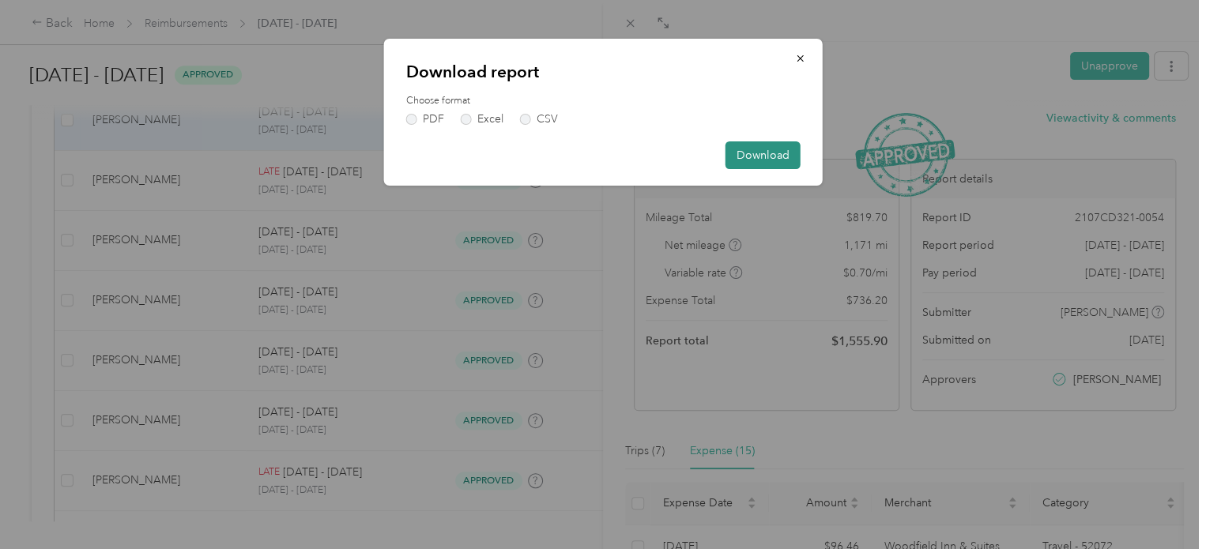
click at [774, 154] on button "Download" at bounding box center [762, 155] width 75 height 28
